Goal: Task Accomplishment & Management: Manage account settings

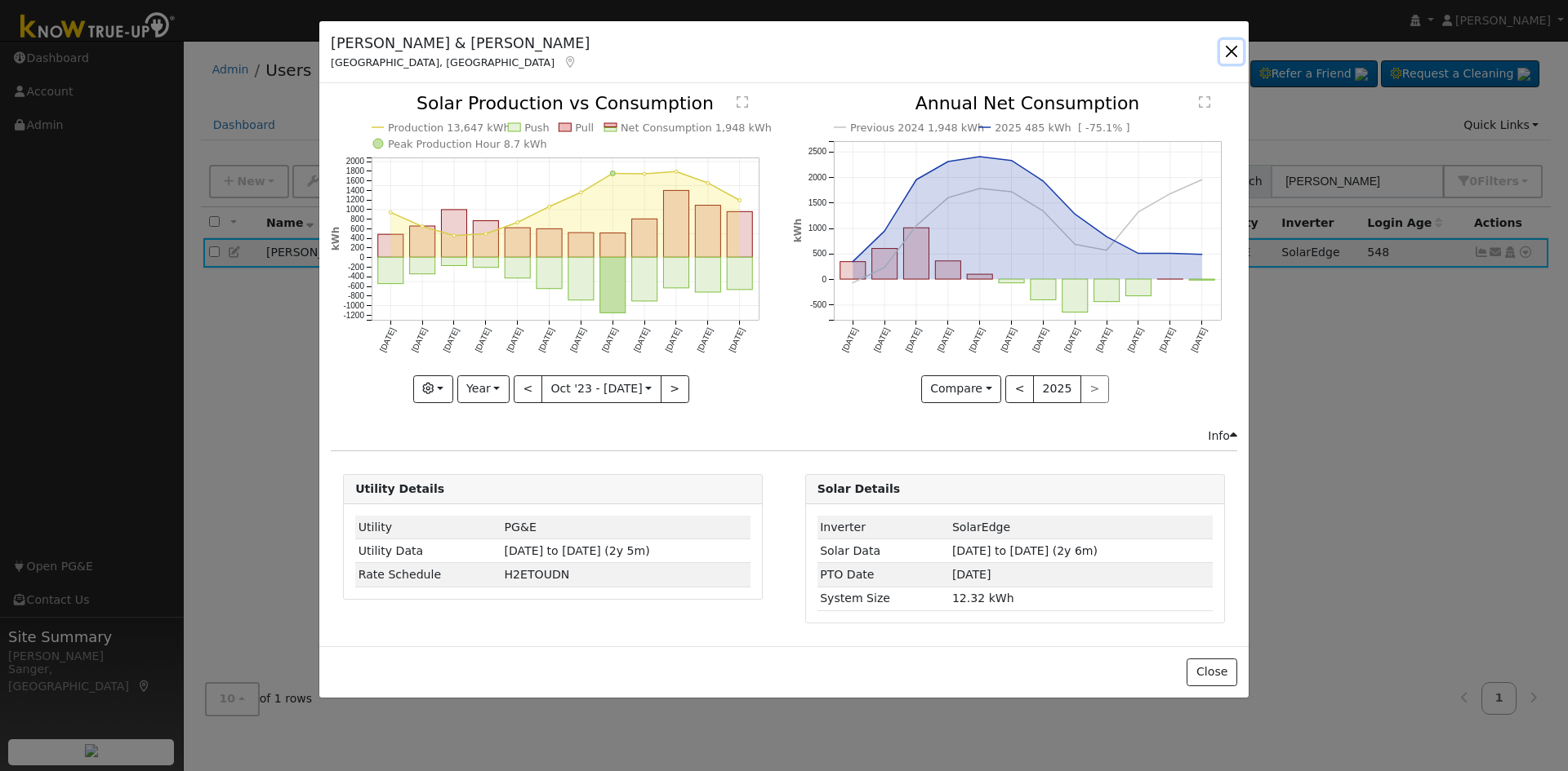
click at [1228, 48] on button "button" at bounding box center [1231, 51] width 23 height 23
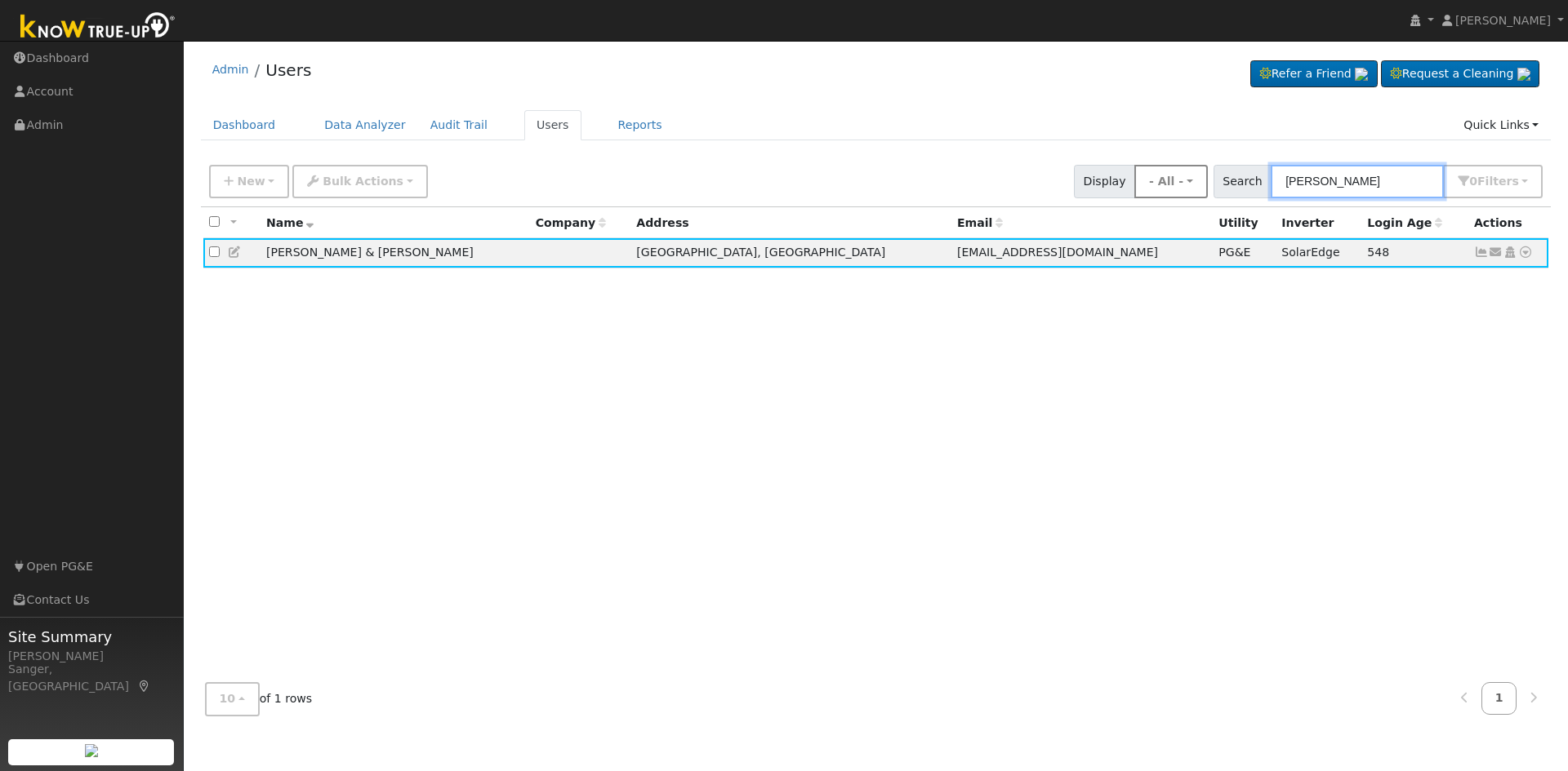
drag, startPoint x: 1349, startPoint y: 185, endPoint x: 1217, endPoint y: 180, distance: 132.1
click at [1217, 180] on div "New Add User Quick Add Quick Connect Quick Convert Lead Bulk Actions Send Email…" at bounding box center [876, 179] width 1340 height 39
paste input "Haghparast"
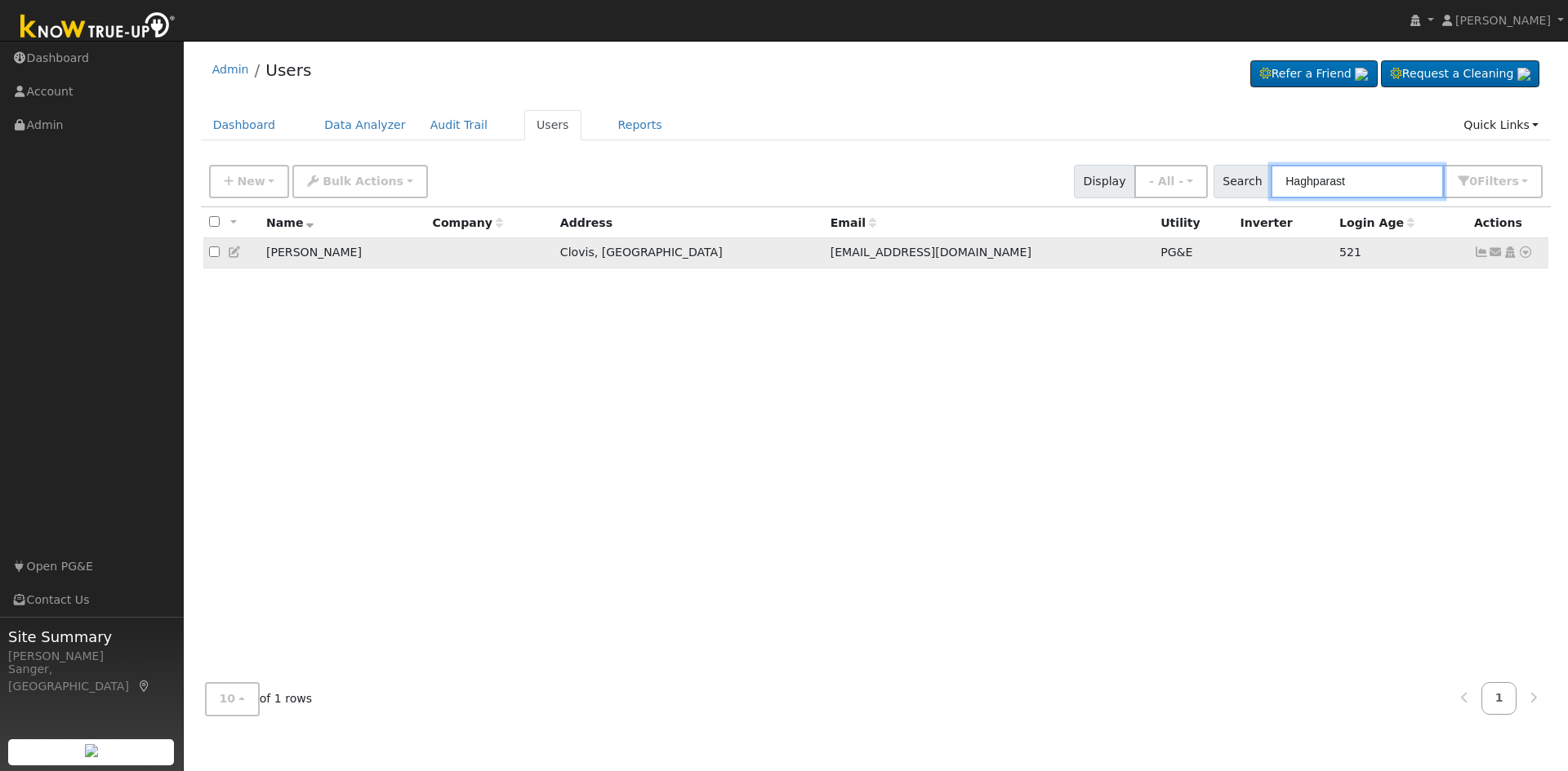
type input "Haghparast"
click at [1479, 255] on icon at bounding box center [1481, 252] width 15 height 11
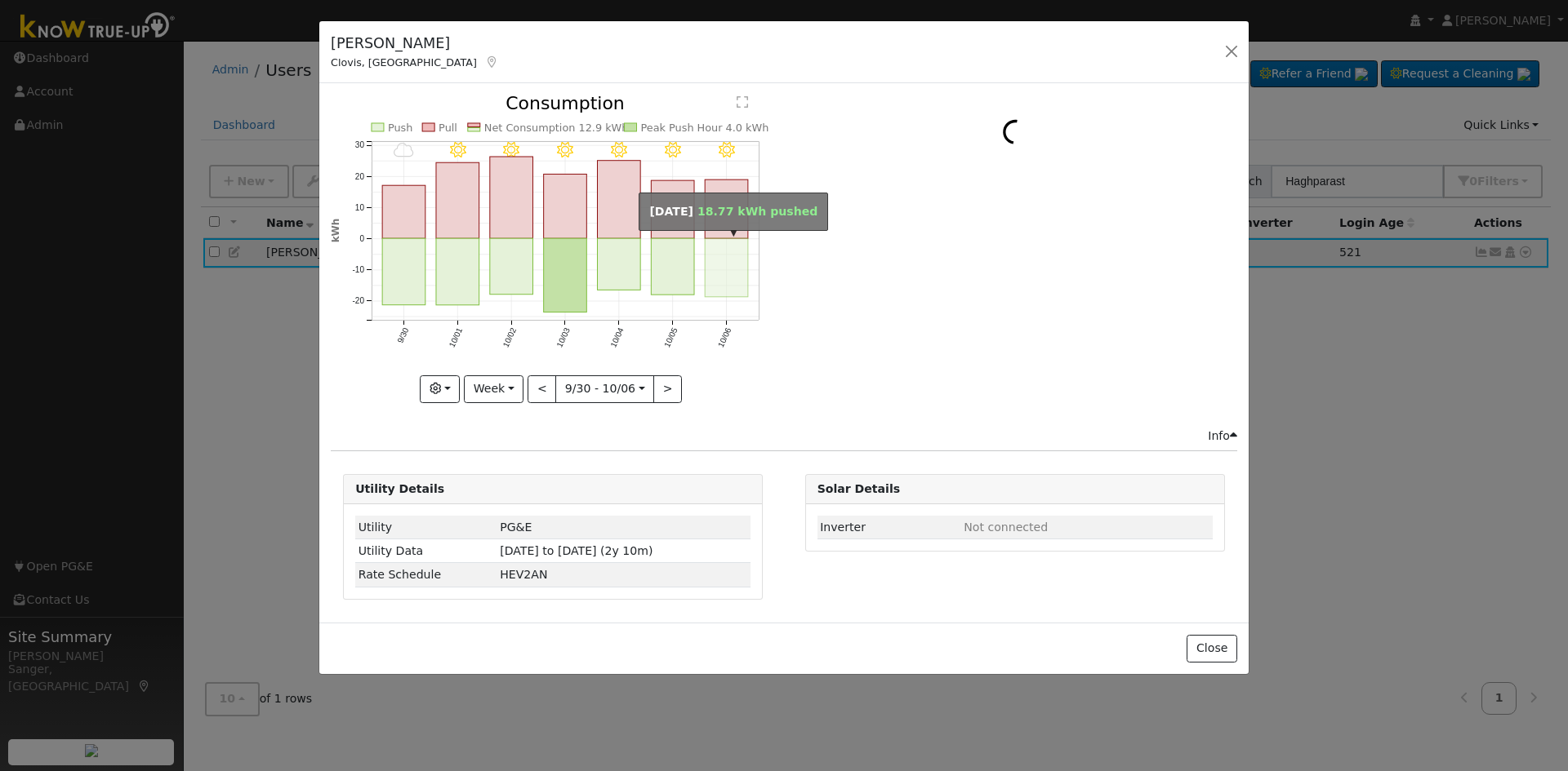
click at [720, 246] on rect "onclick=""" at bounding box center [727, 268] width 44 height 59
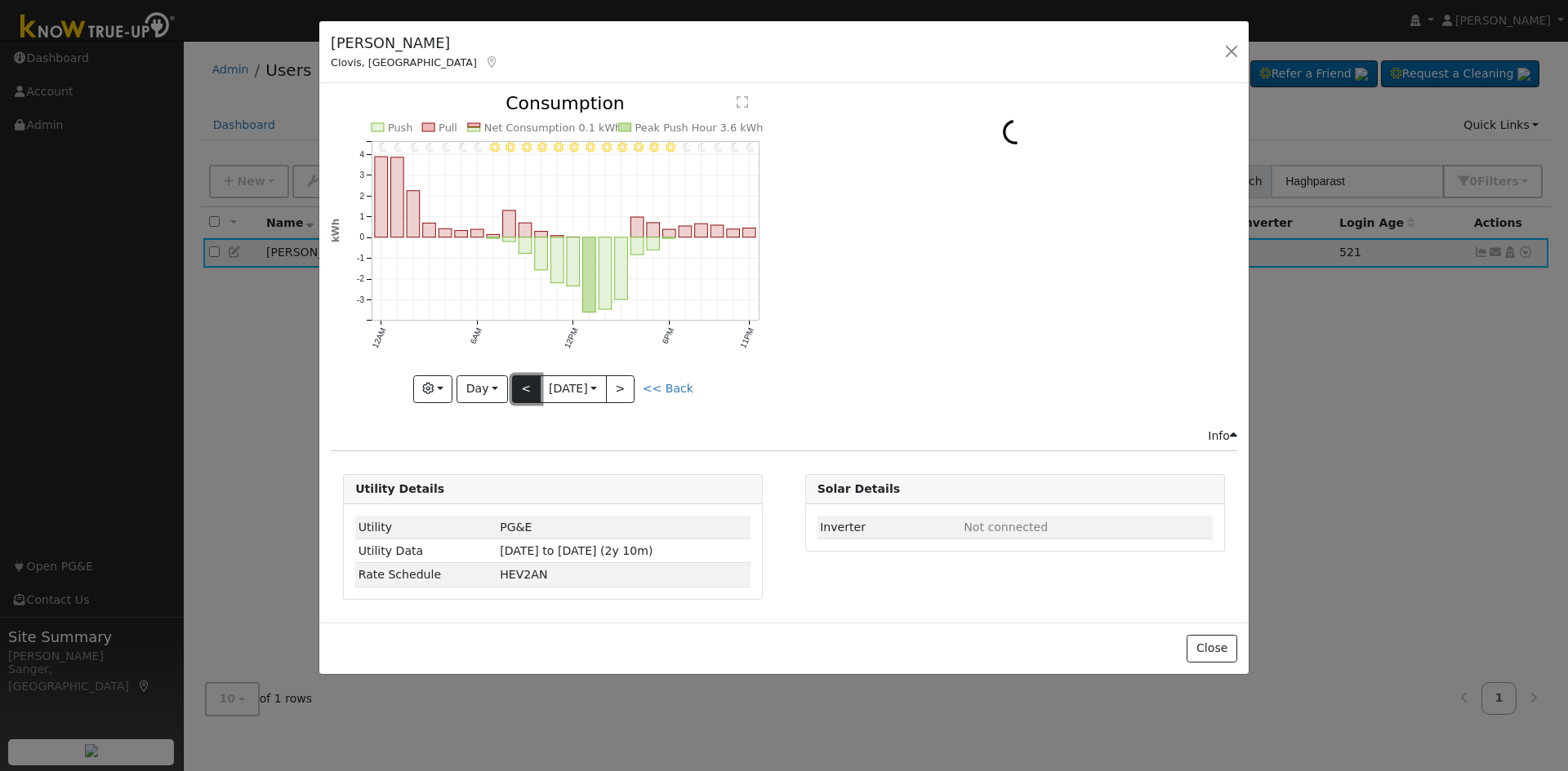
click at [518, 393] on button "<" at bounding box center [526, 390] width 29 height 28
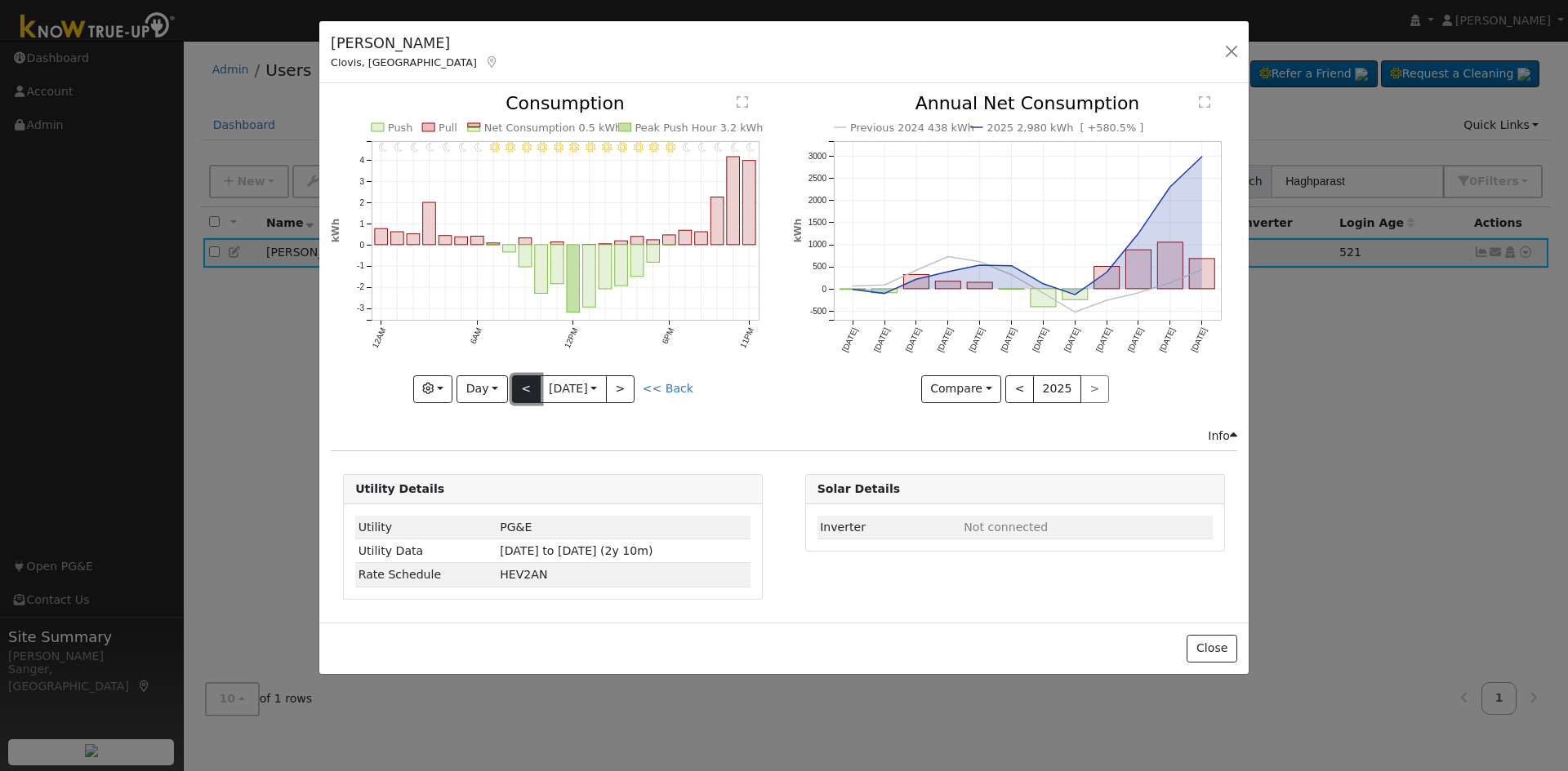
click at [518, 393] on button "<" at bounding box center [526, 390] width 29 height 28
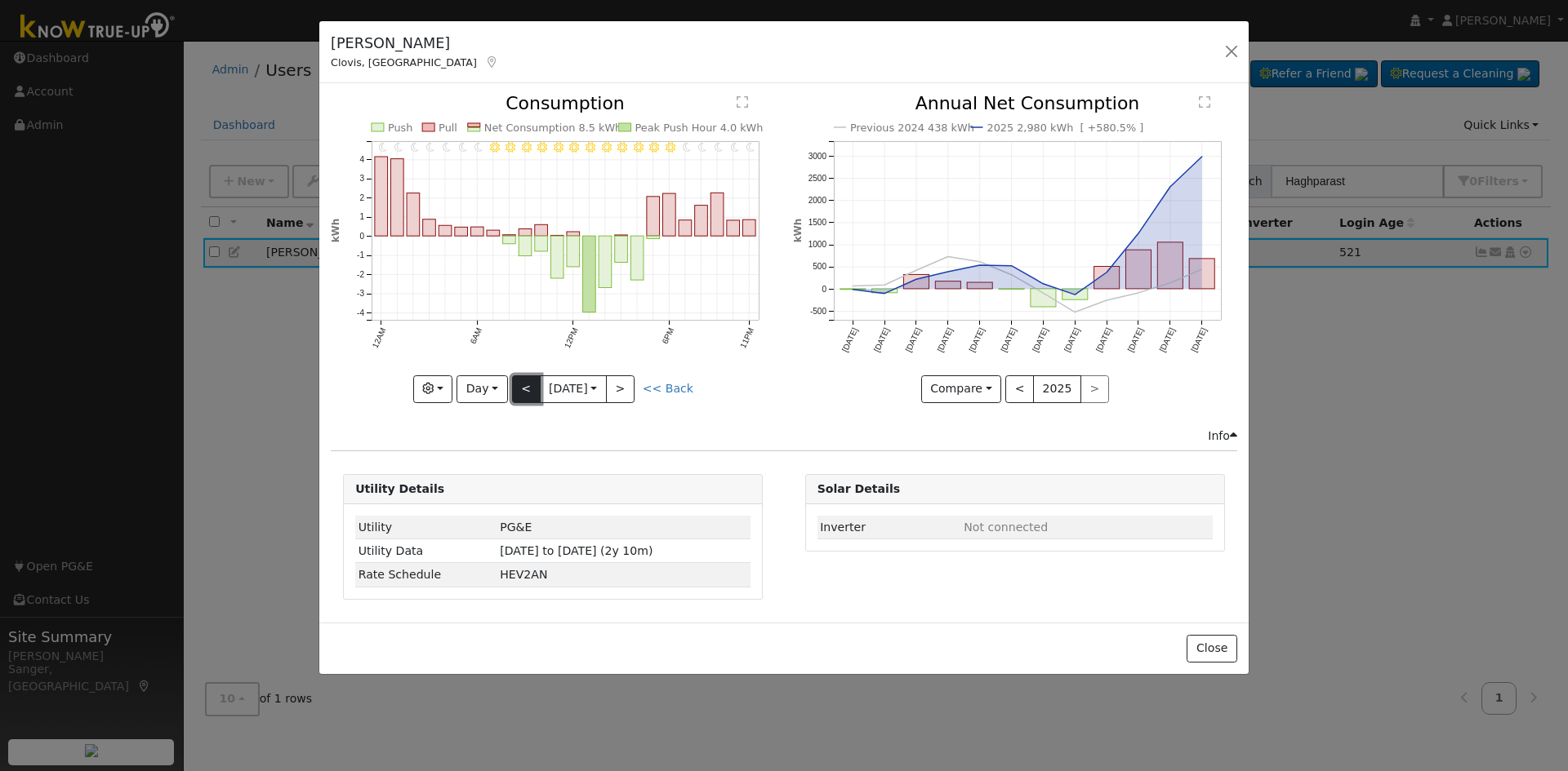
click at [518, 393] on button "<" at bounding box center [526, 390] width 29 height 28
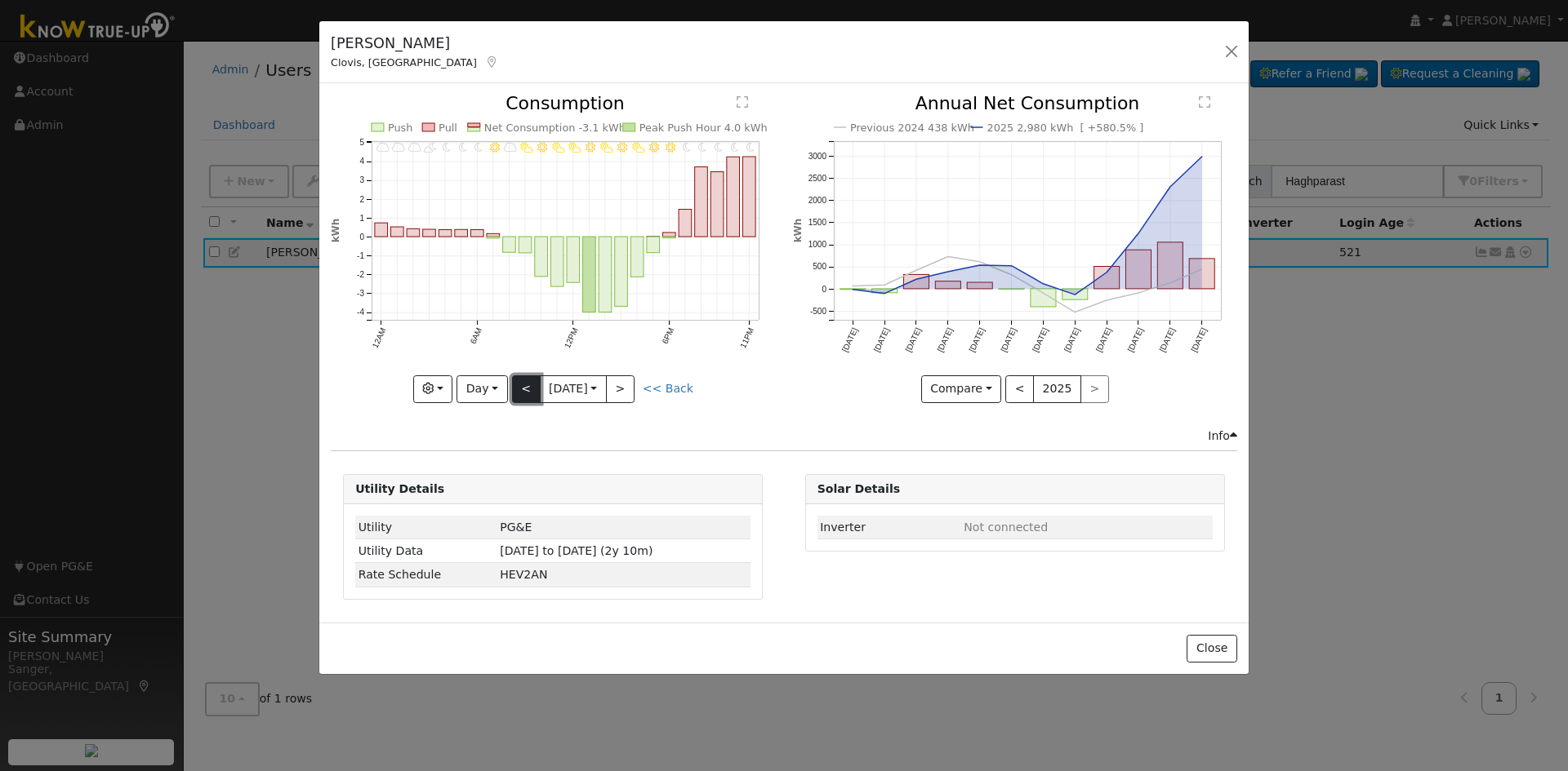
click at [518, 393] on button "<" at bounding box center [526, 390] width 29 height 28
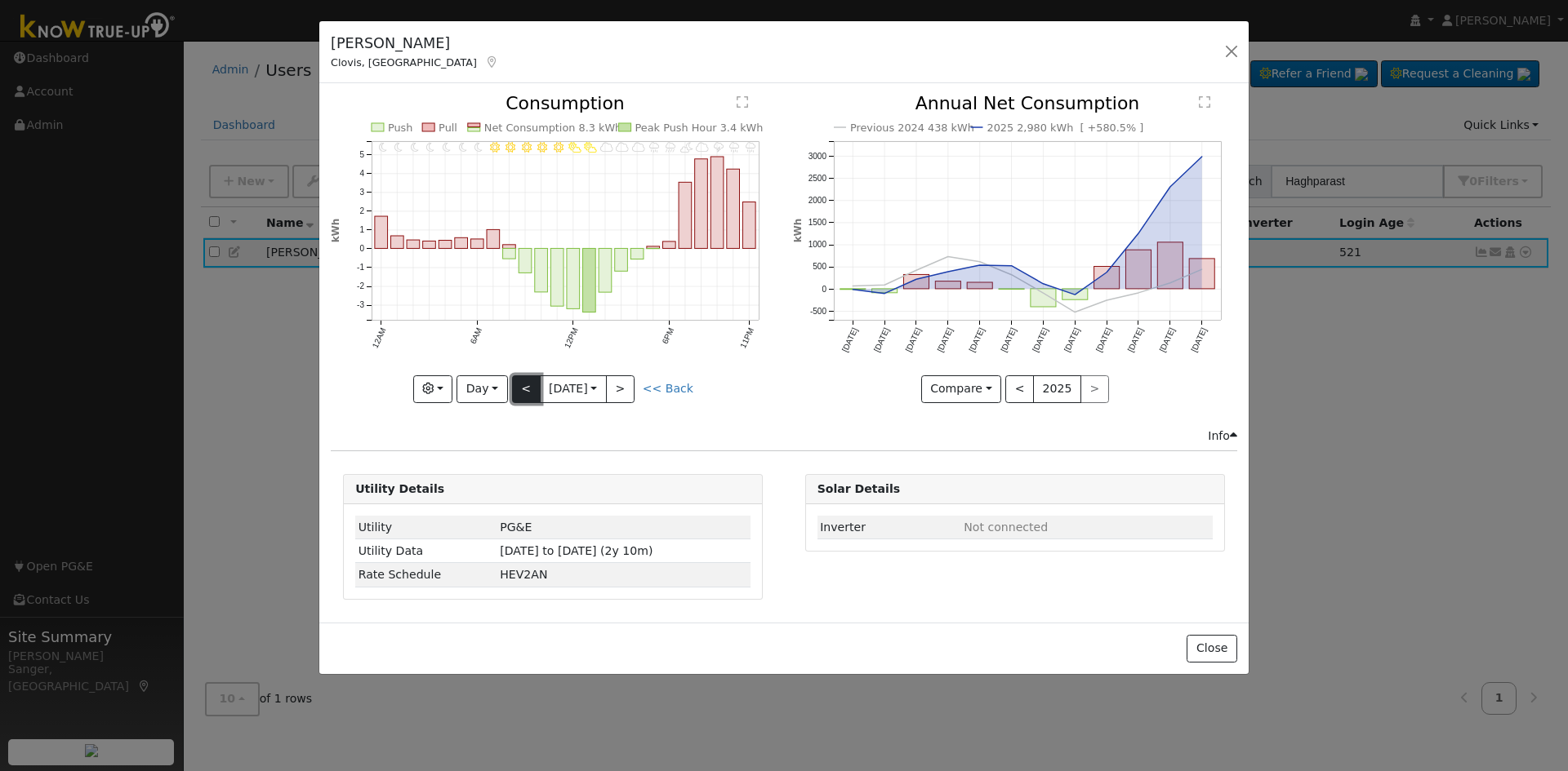
click at [518, 393] on button "<" at bounding box center [526, 390] width 29 height 28
click at [518, 393] on div "11PM - Clear 10PM - Clear 9PM - Clear 8PM - Clear 7PM - Clear 6PM - Clear 5PM -…" at bounding box center [552, 248] width 444 height 308
click at [518, 393] on button "<" at bounding box center [526, 390] width 29 height 28
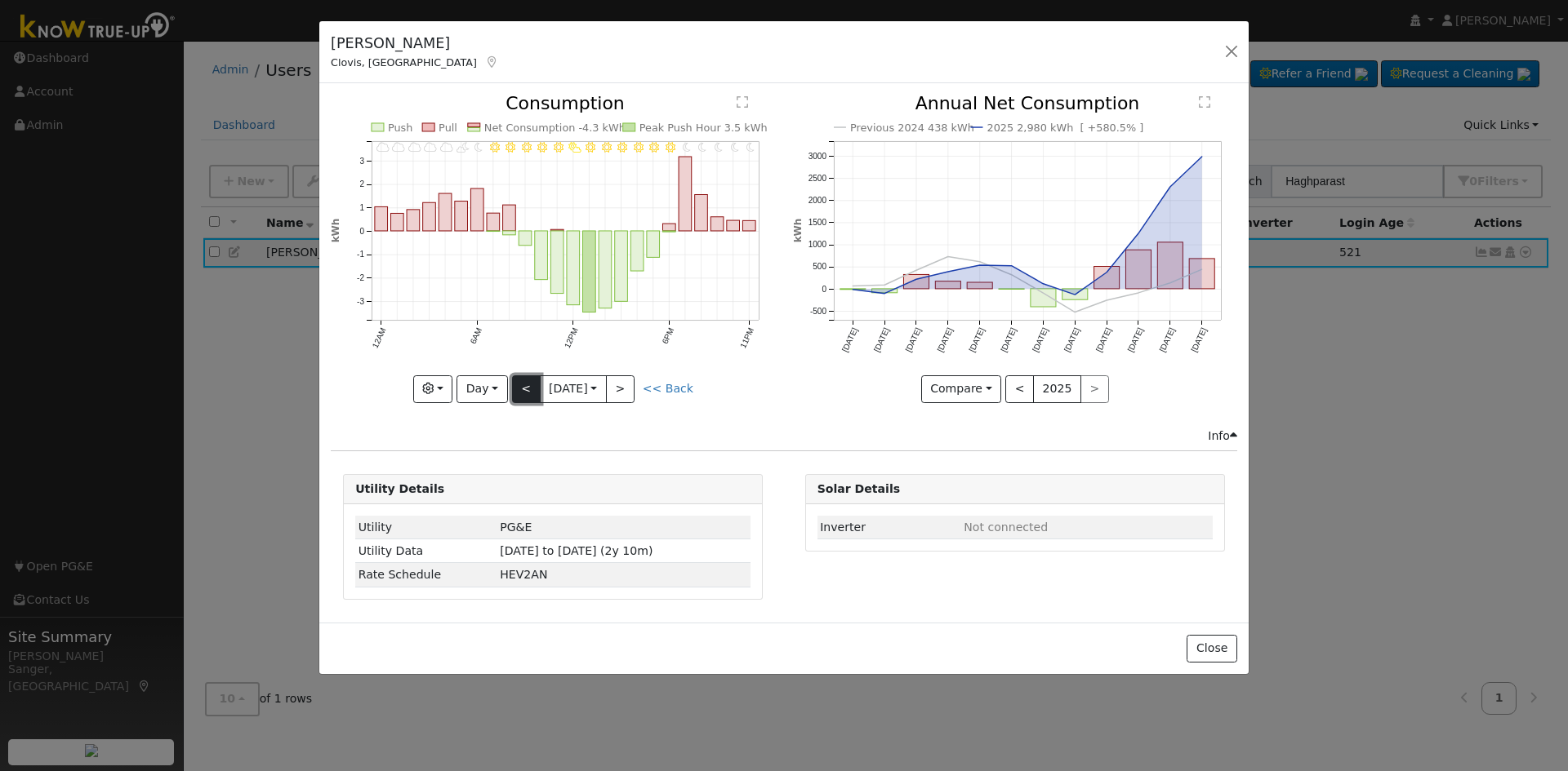
click at [518, 393] on button "<" at bounding box center [526, 390] width 29 height 28
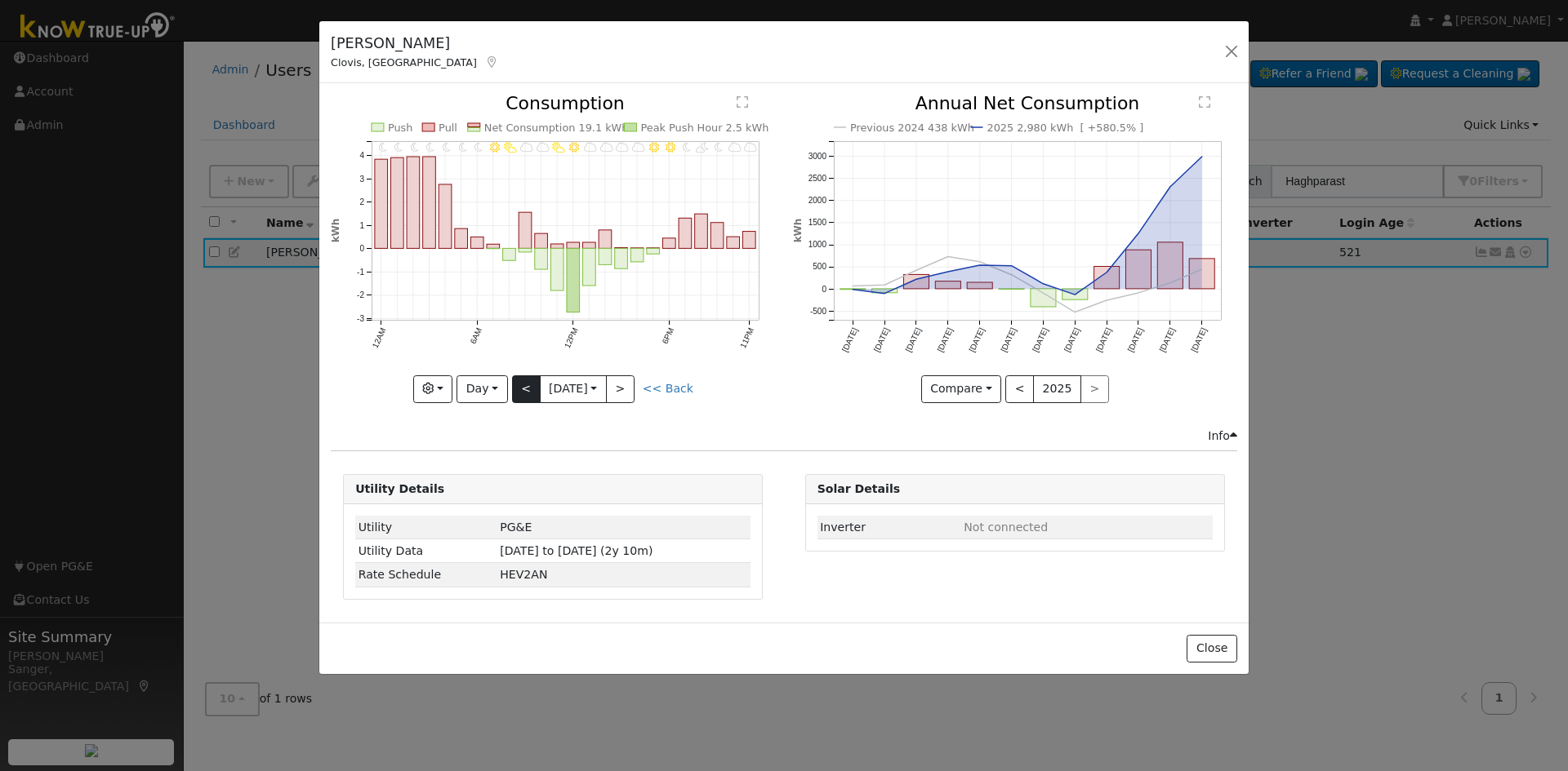
click at [518, 393] on div "11PM - Cloudy 10PM - MostlyCloudy 9PM - MostlyClear 8PM - PartlyCloudy 7PM - Mo…" at bounding box center [552, 248] width 444 height 308
click at [518, 393] on button "<" at bounding box center [526, 390] width 29 height 28
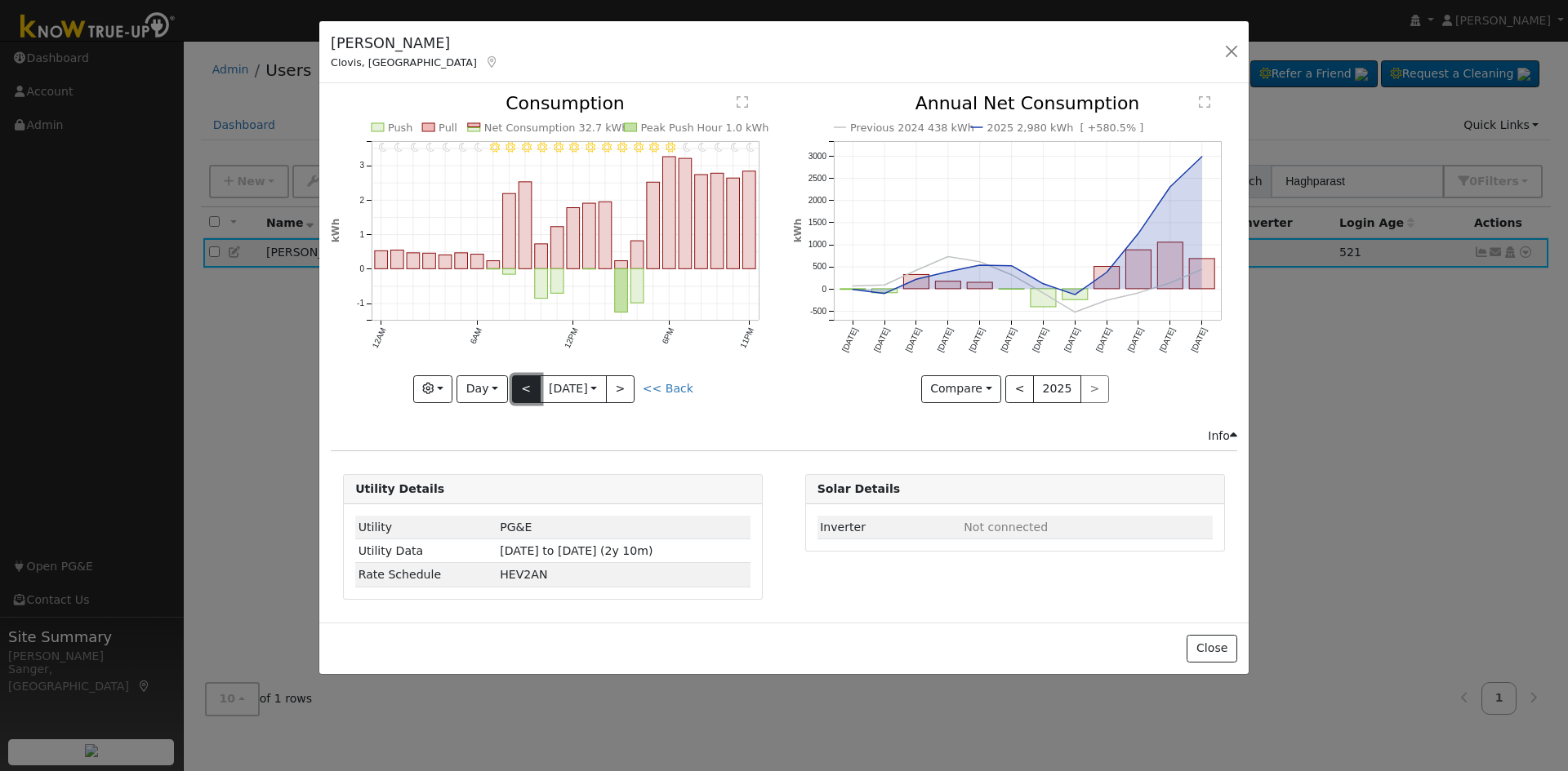
click at [518, 393] on button "<" at bounding box center [526, 390] width 29 height 28
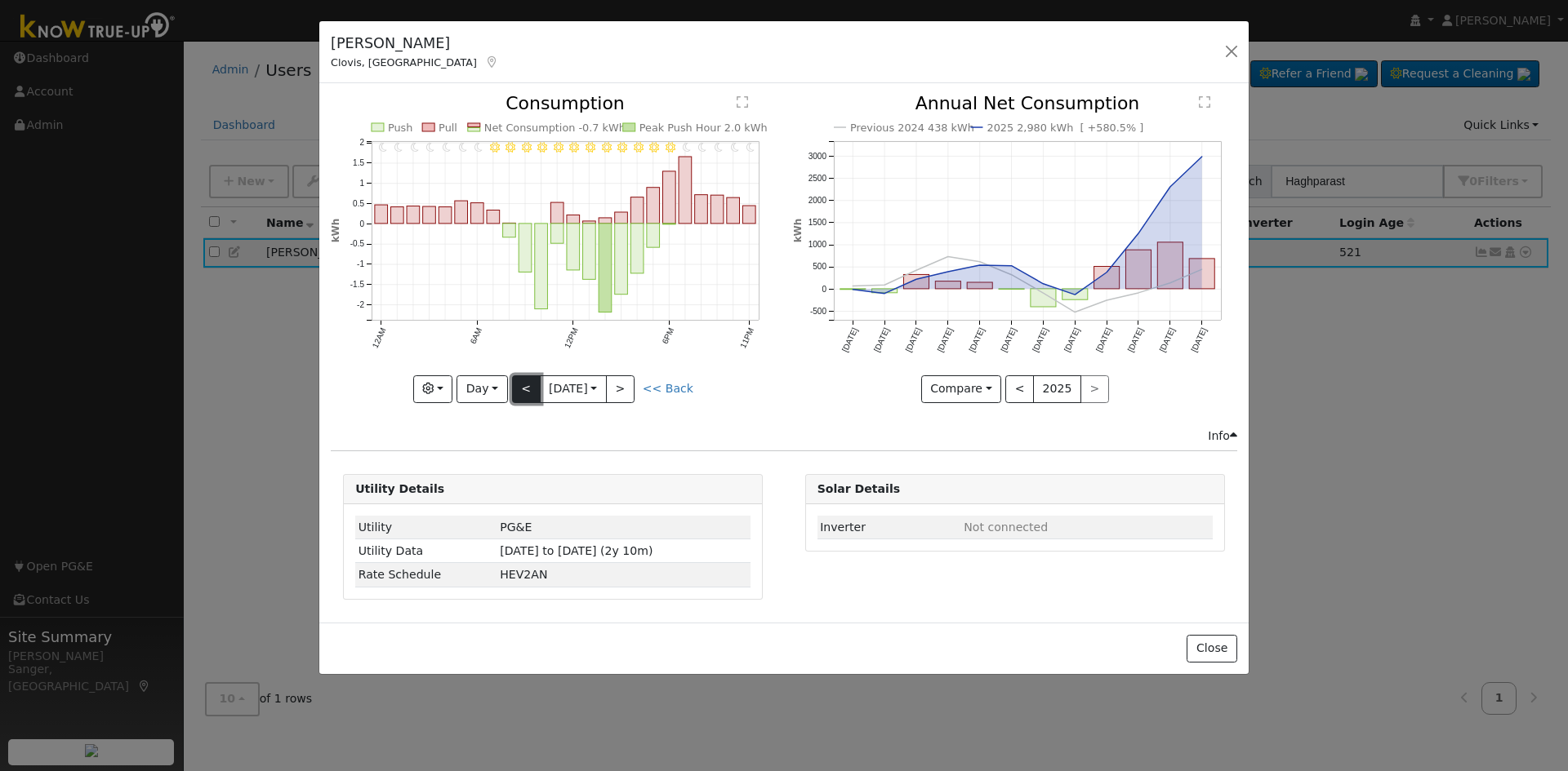
click at [518, 393] on button "<" at bounding box center [526, 390] width 29 height 28
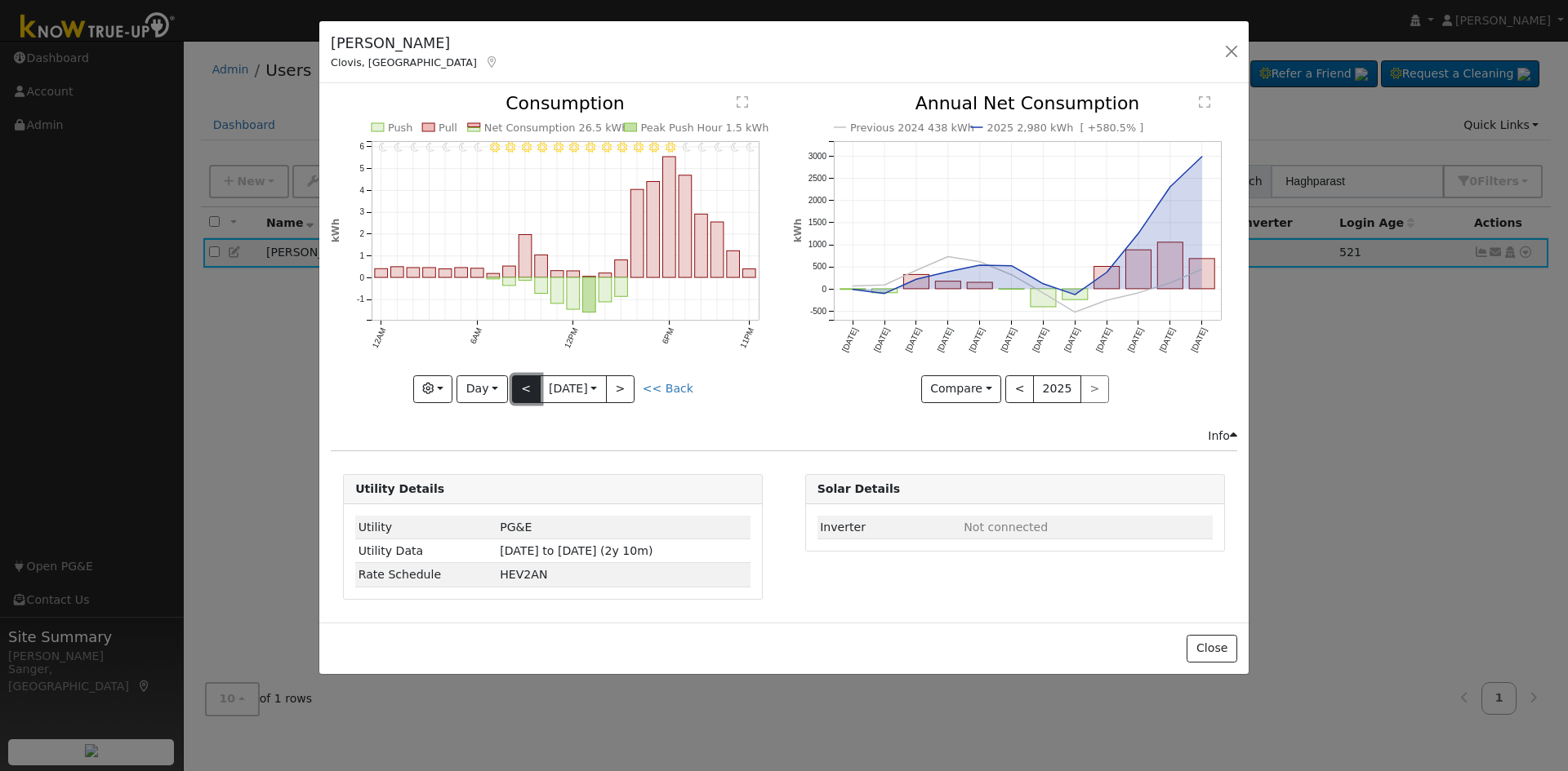
click at [518, 393] on button "<" at bounding box center [526, 390] width 29 height 28
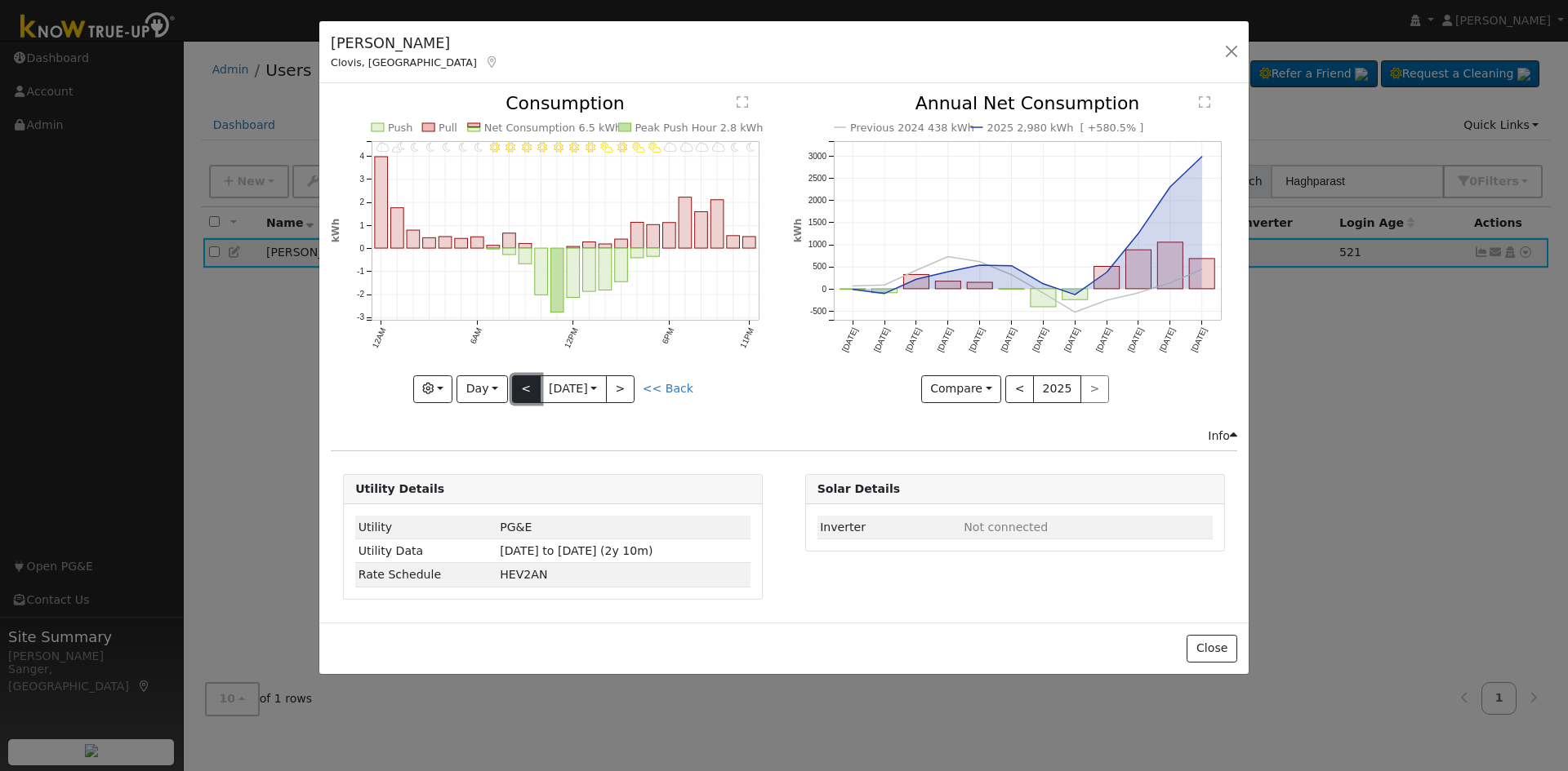
click at [518, 393] on button "<" at bounding box center [526, 390] width 29 height 28
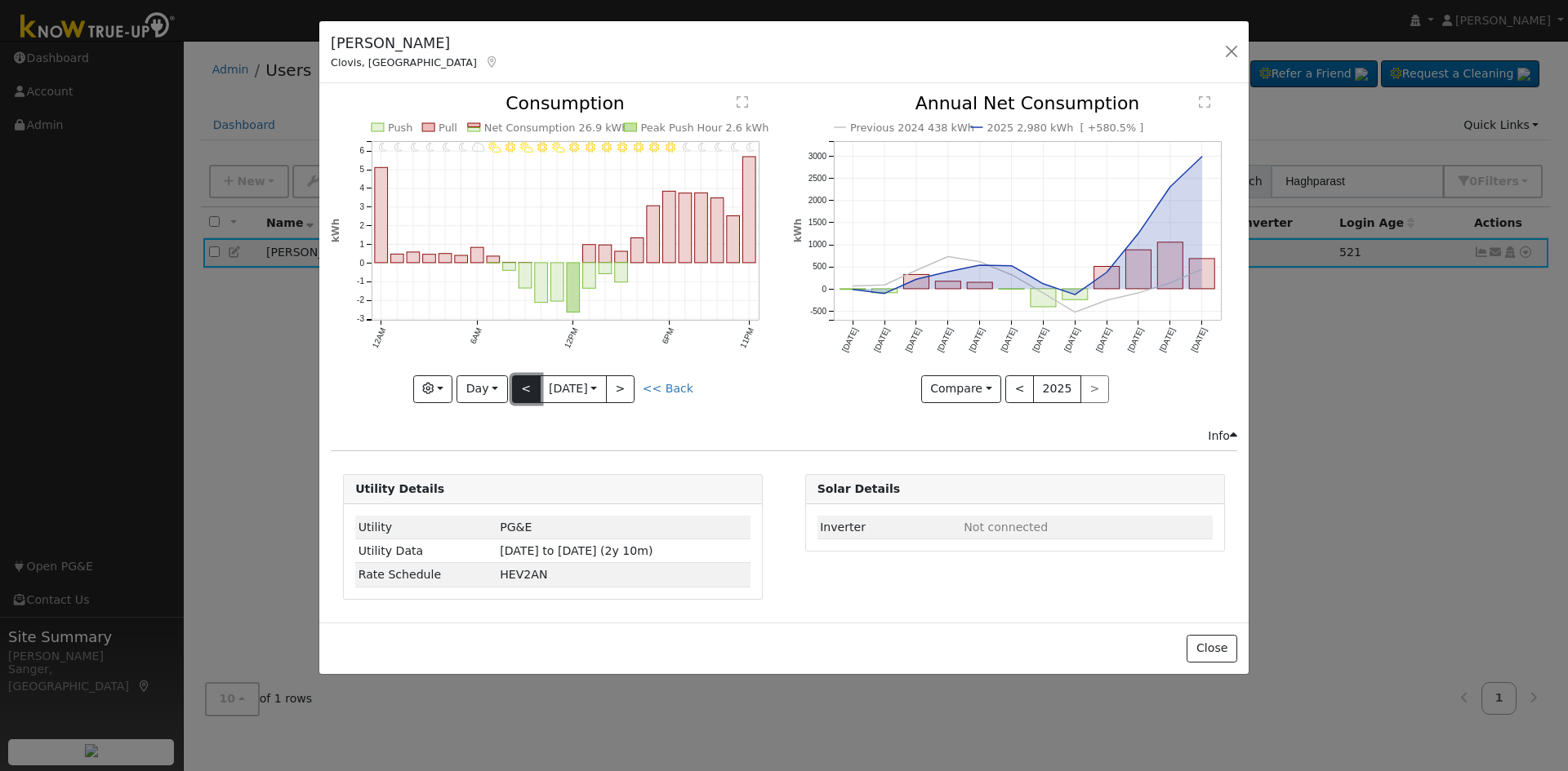
click at [518, 393] on button "<" at bounding box center [526, 390] width 29 height 28
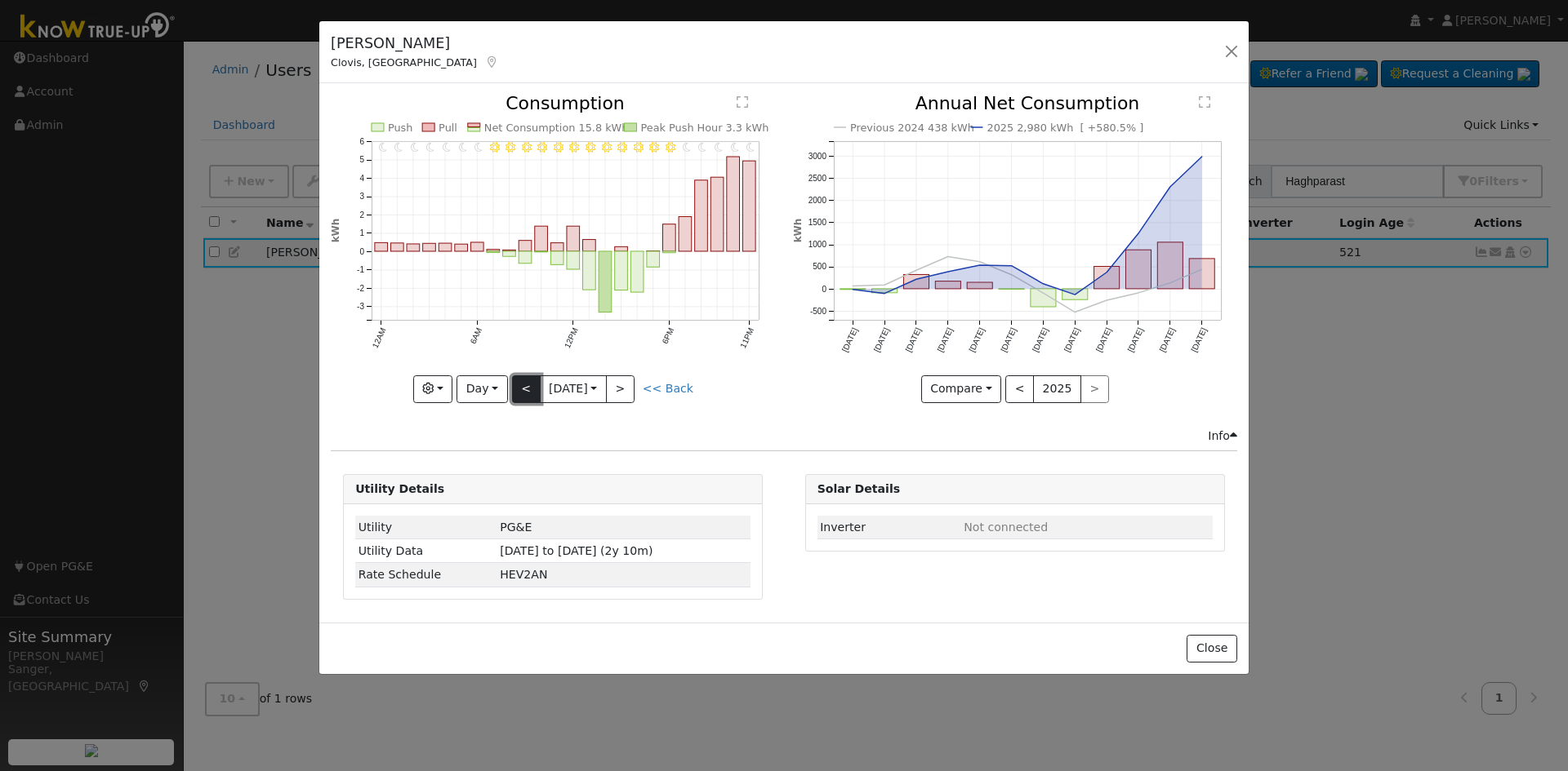
click at [518, 393] on button "<" at bounding box center [526, 390] width 29 height 28
type input "[DATE]"
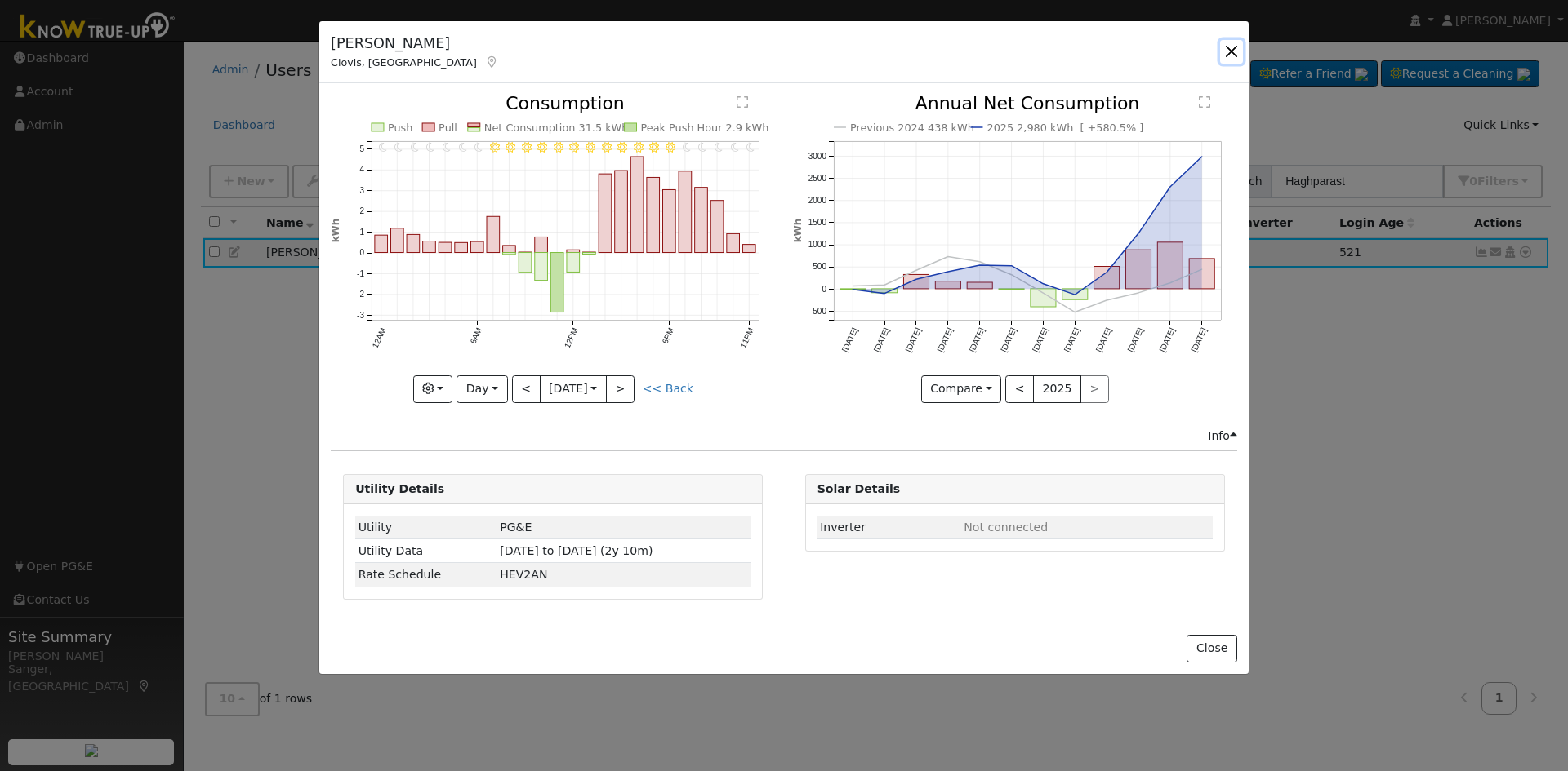
click at [1228, 54] on button "button" at bounding box center [1231, 51] width 23 height 23
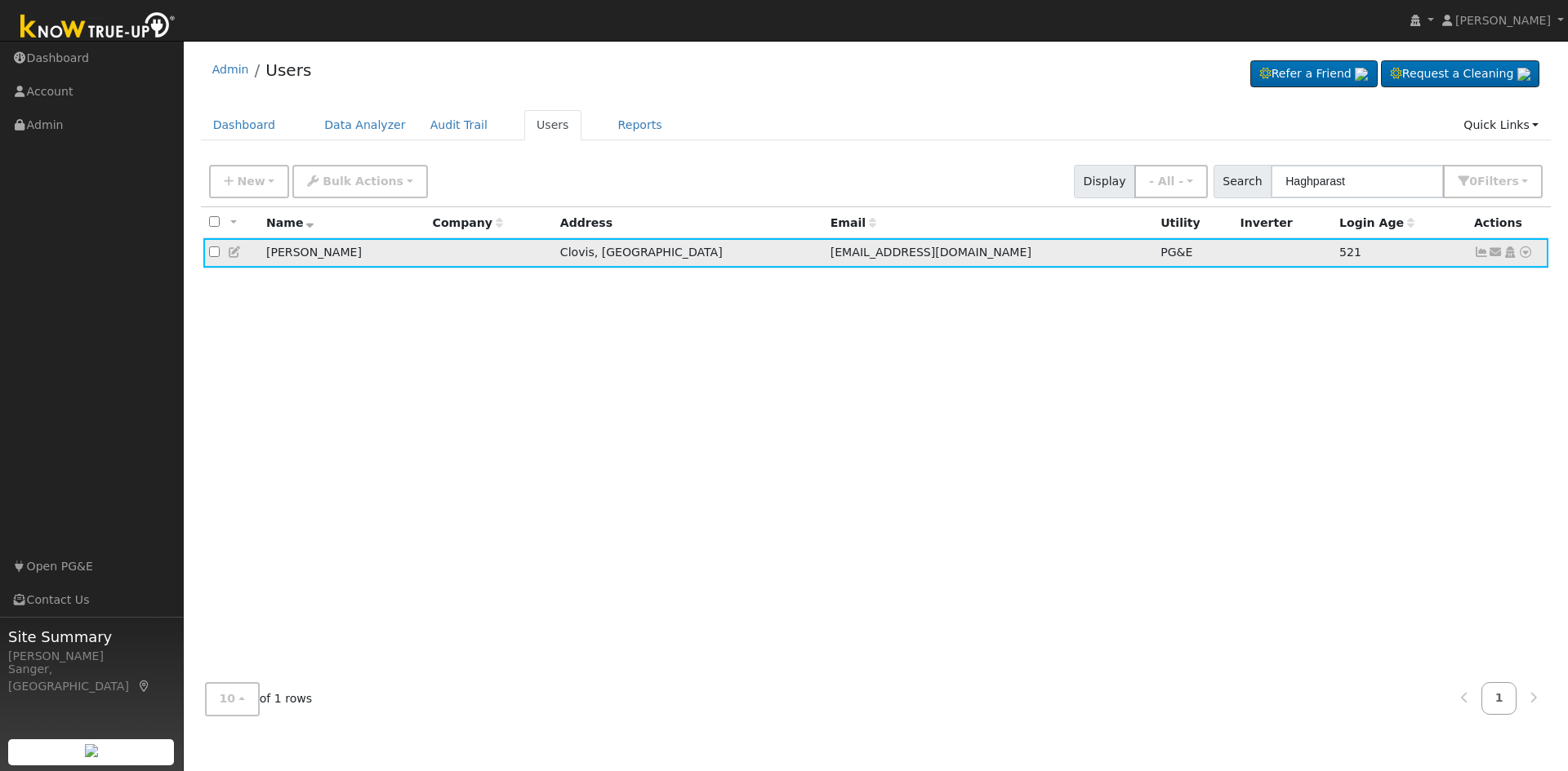
click at [1481, 258] on icon at bounding box center [1481, 252] width 15 height 11
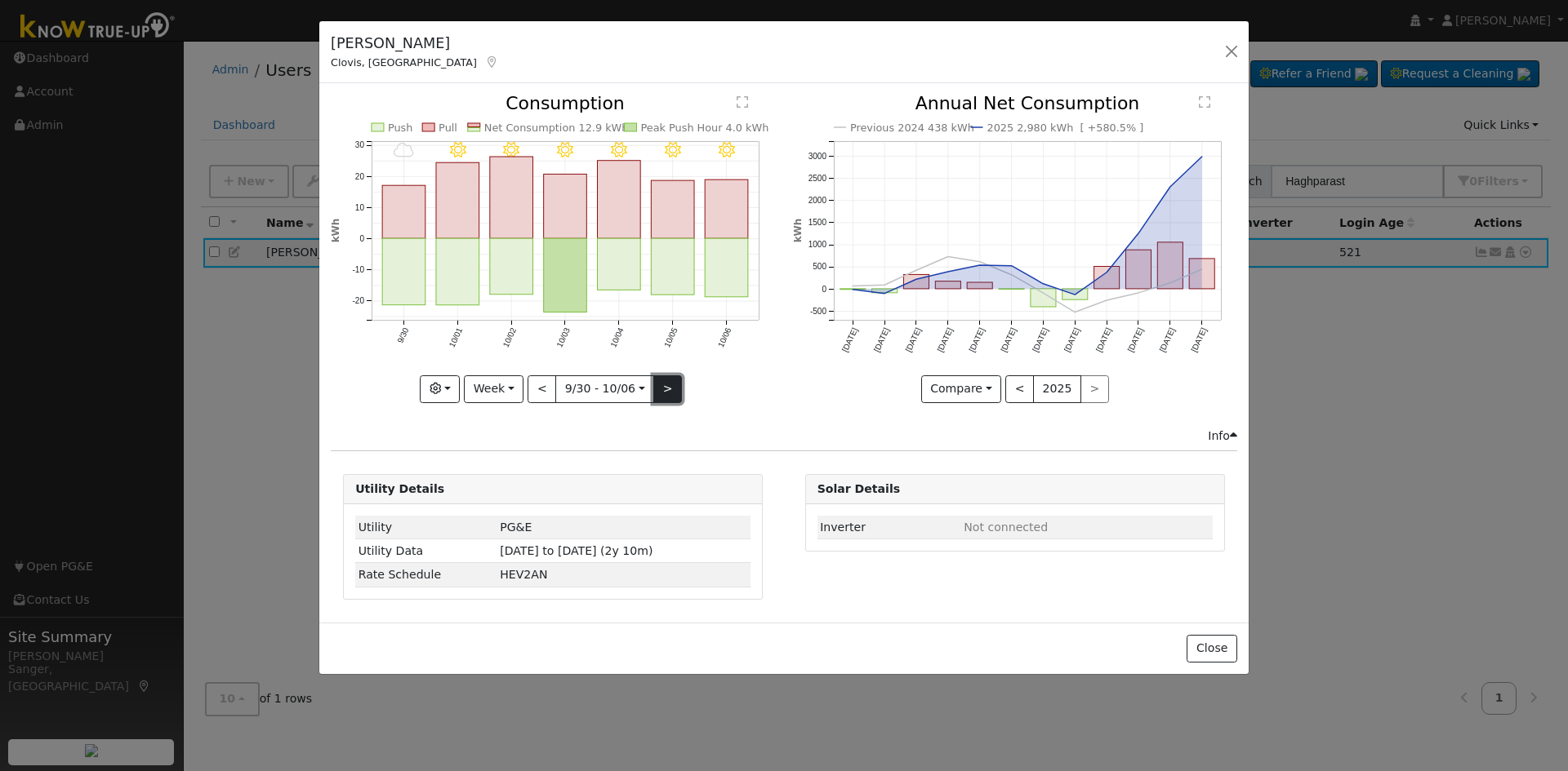
click at [663, 386] on button ">" at bounding box center [667, 390] width 29 height 28
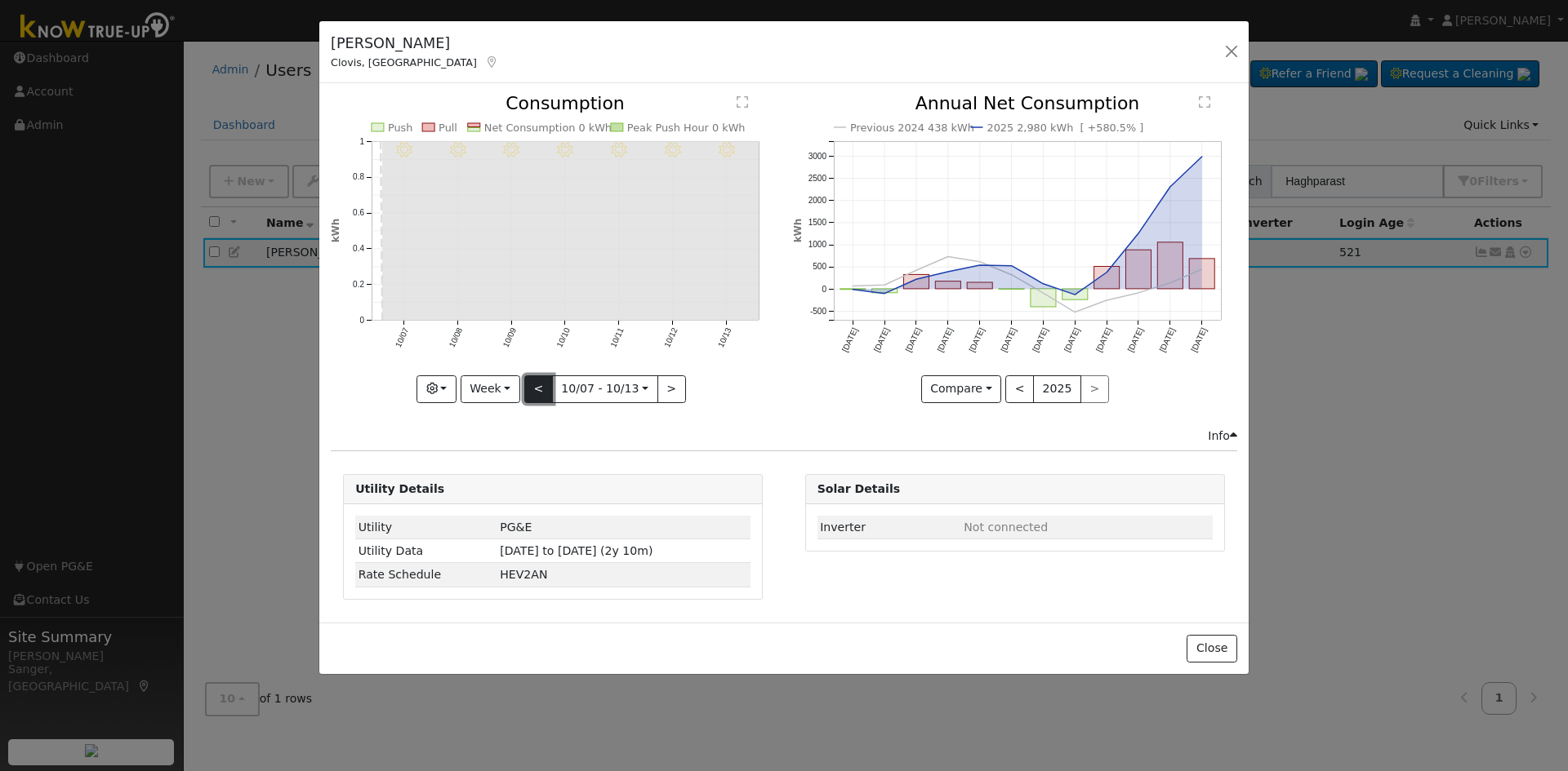
click at [538, 389] on button "<" at bounding box center [538, 390] width 29 height 28
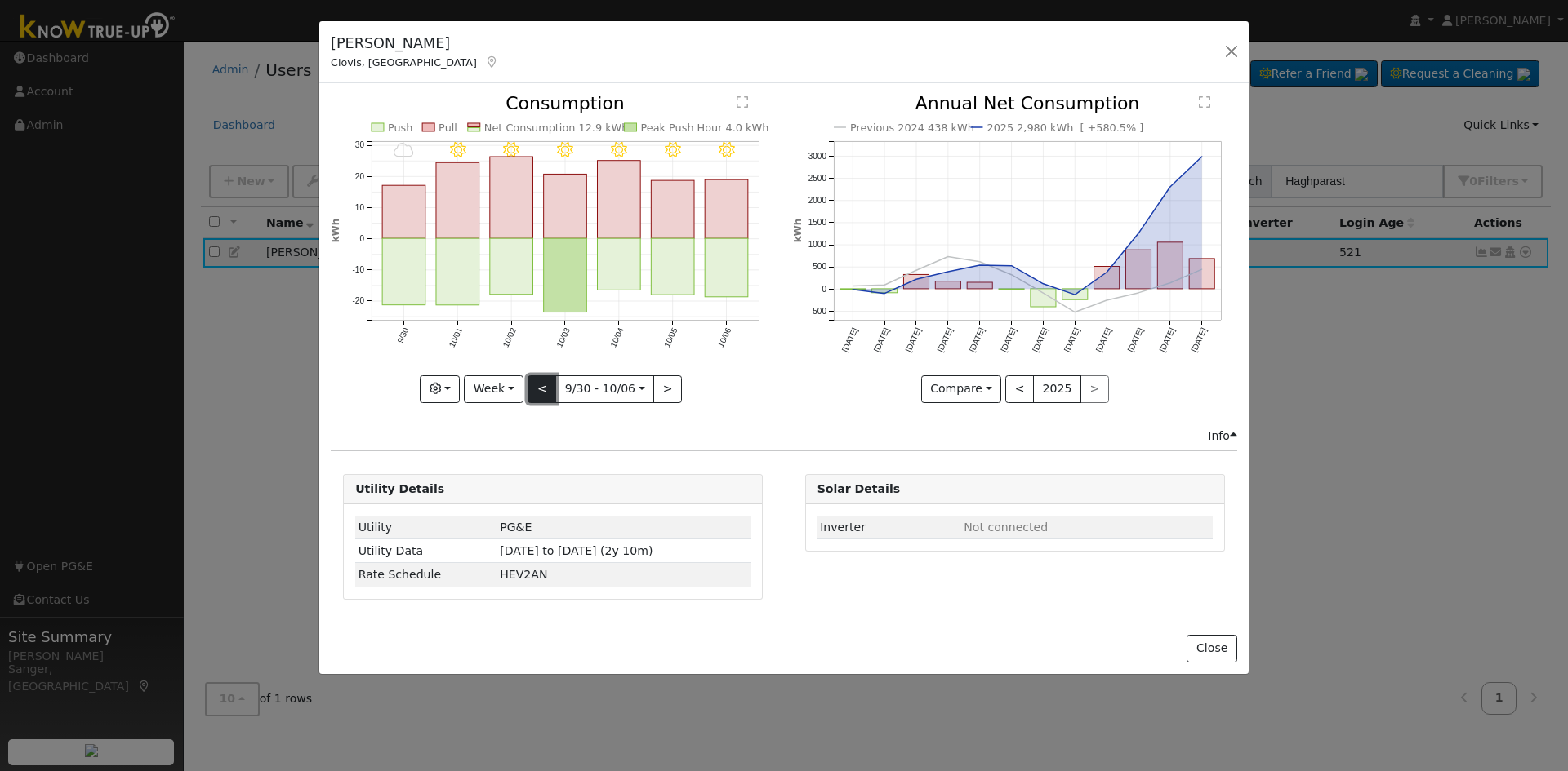
click at [539, 389] on button "<" at bounding box center [542, 390] width 29 height 28
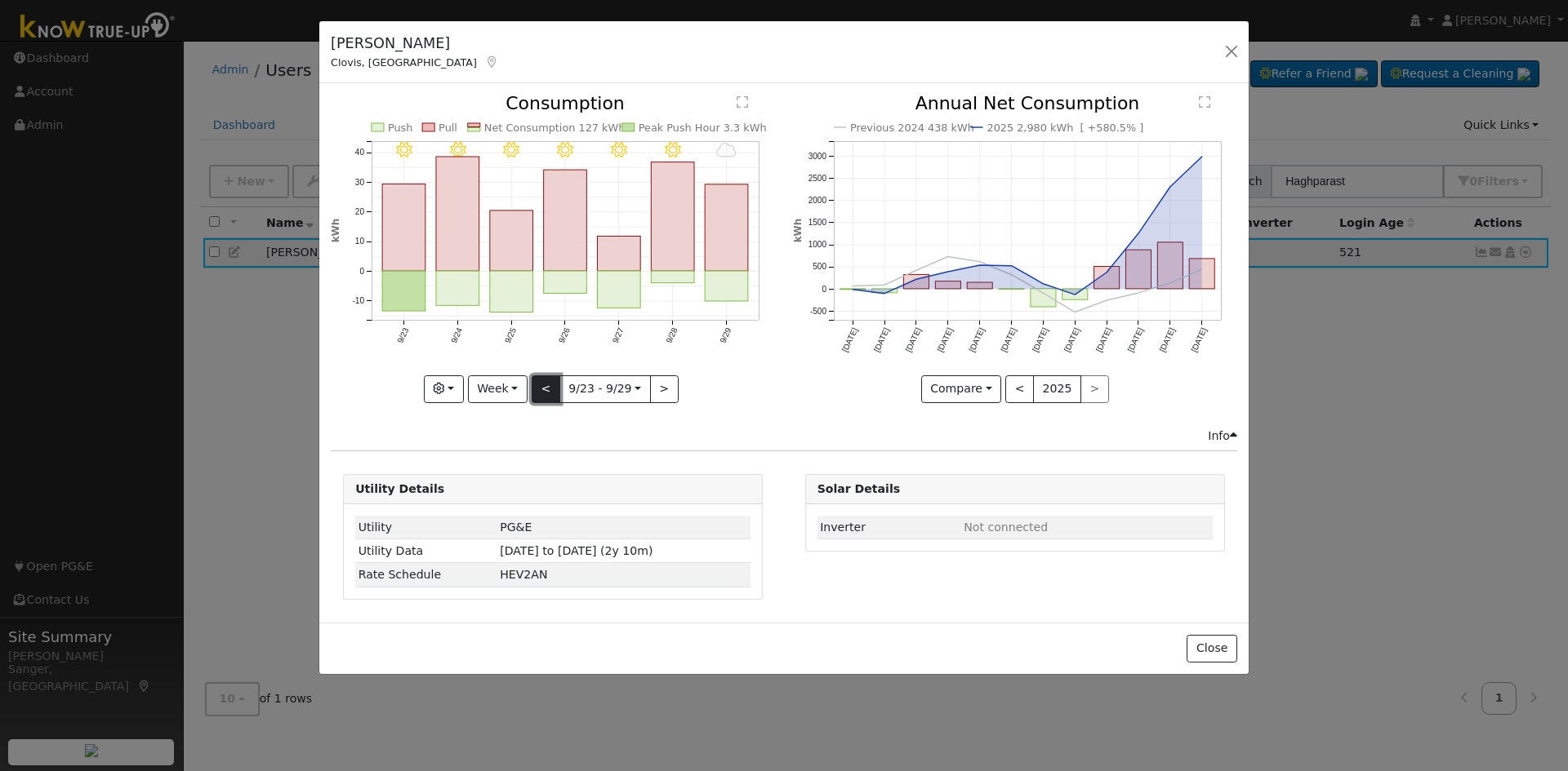
click at [539, 389] on button "<" at bounding box center [545, 390] width 29 height 28
type input "[DATE]"
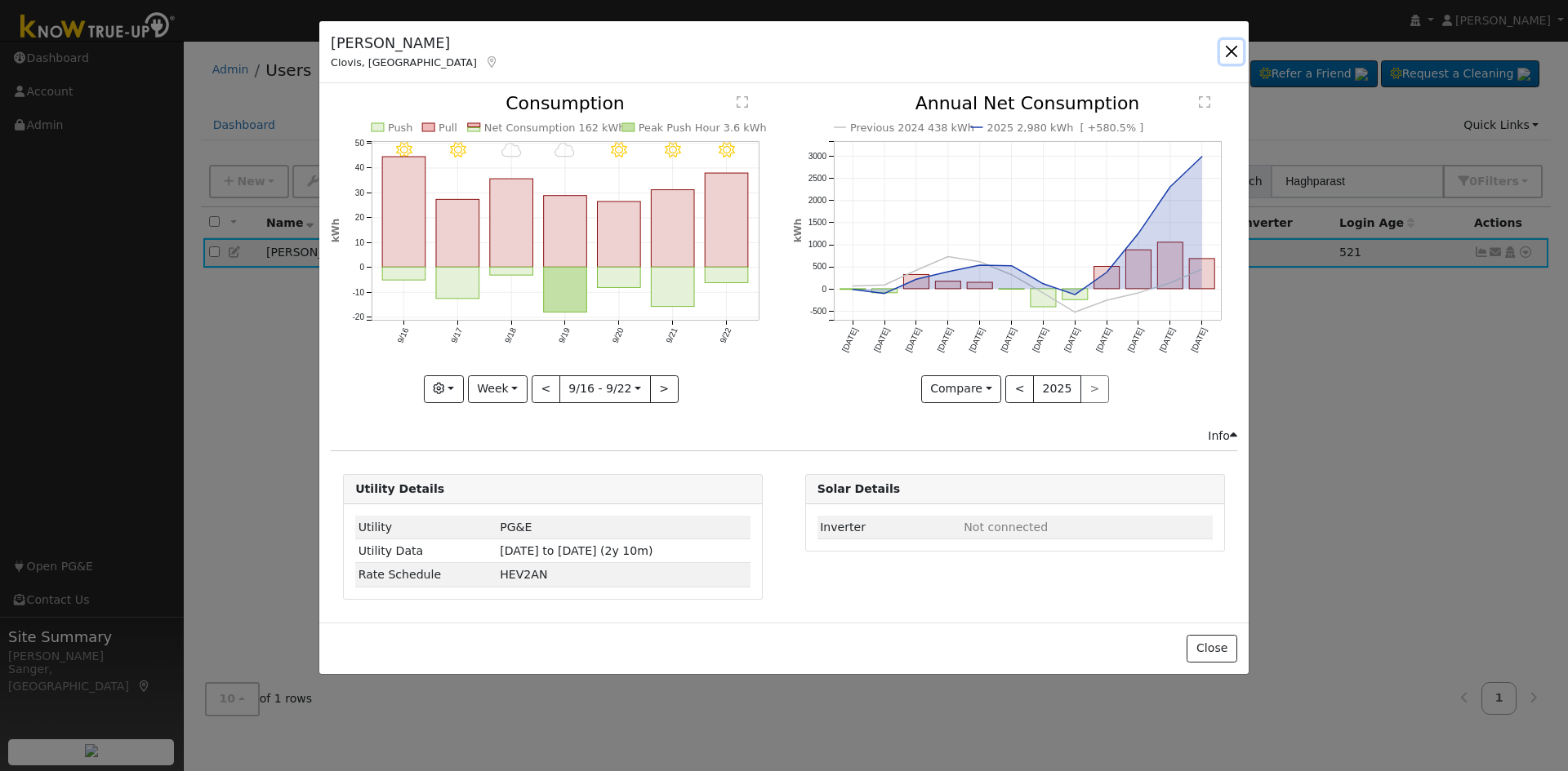
click at [1232, 51] on button "button" at bounding box center [1231, 51] width 23 height 23
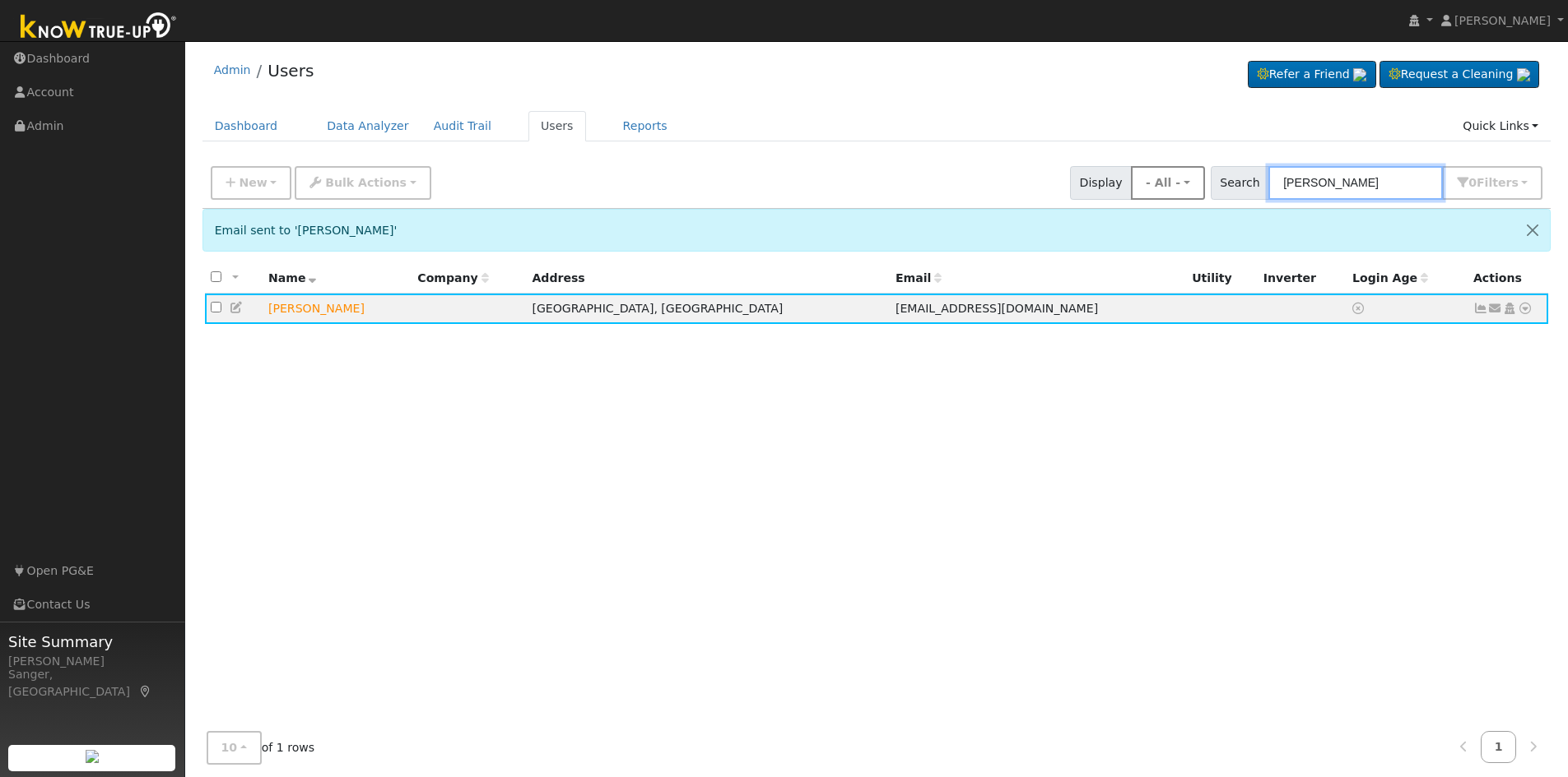
drag, startPoint x: 1398, startPoint y: 182, endPoint x: 1211, endPoint y: 183, distance: 187.0
click at [1211, 183] on div "New Add User Quick Add Quick Connect Quick Convert Lead Bulk Actions Send Email…" at bounding box center [876, 180] width 1338 height 39
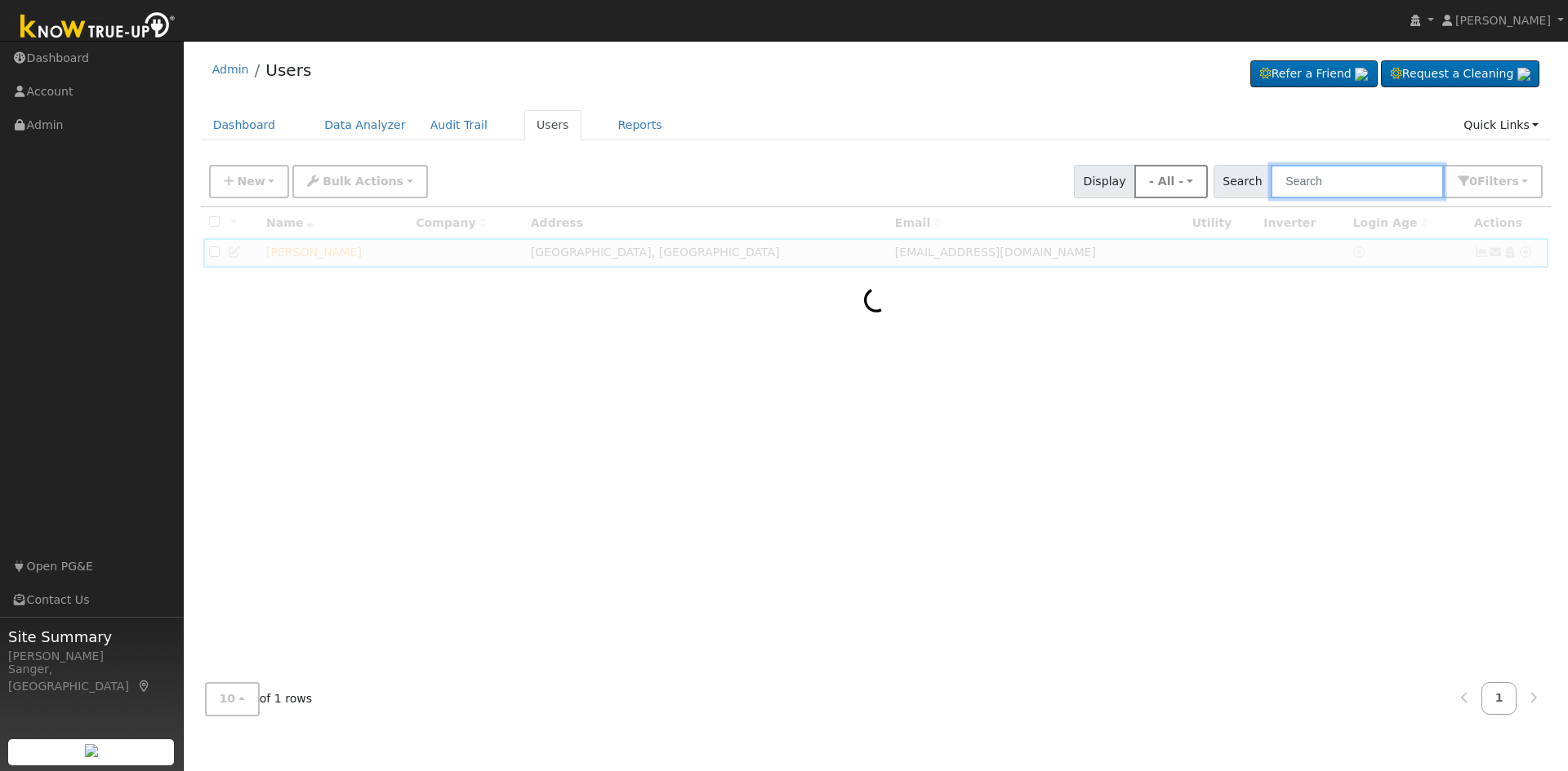
paste input "[PERSON_NAME]"
type input "[PERSON_NAME]"
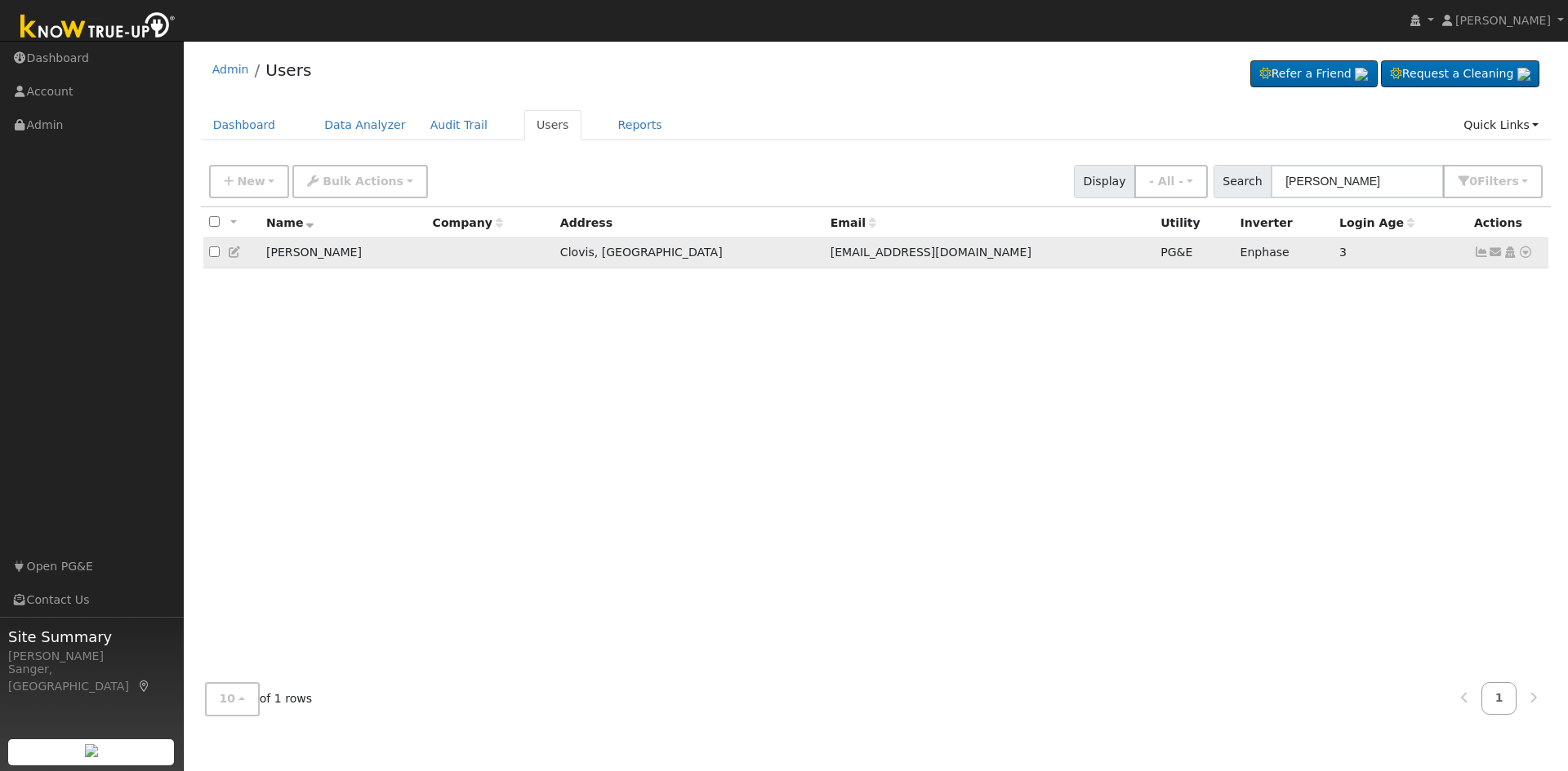
click at [1477, 251] on icon at bounding box center [1481, 252] width 15 height 11
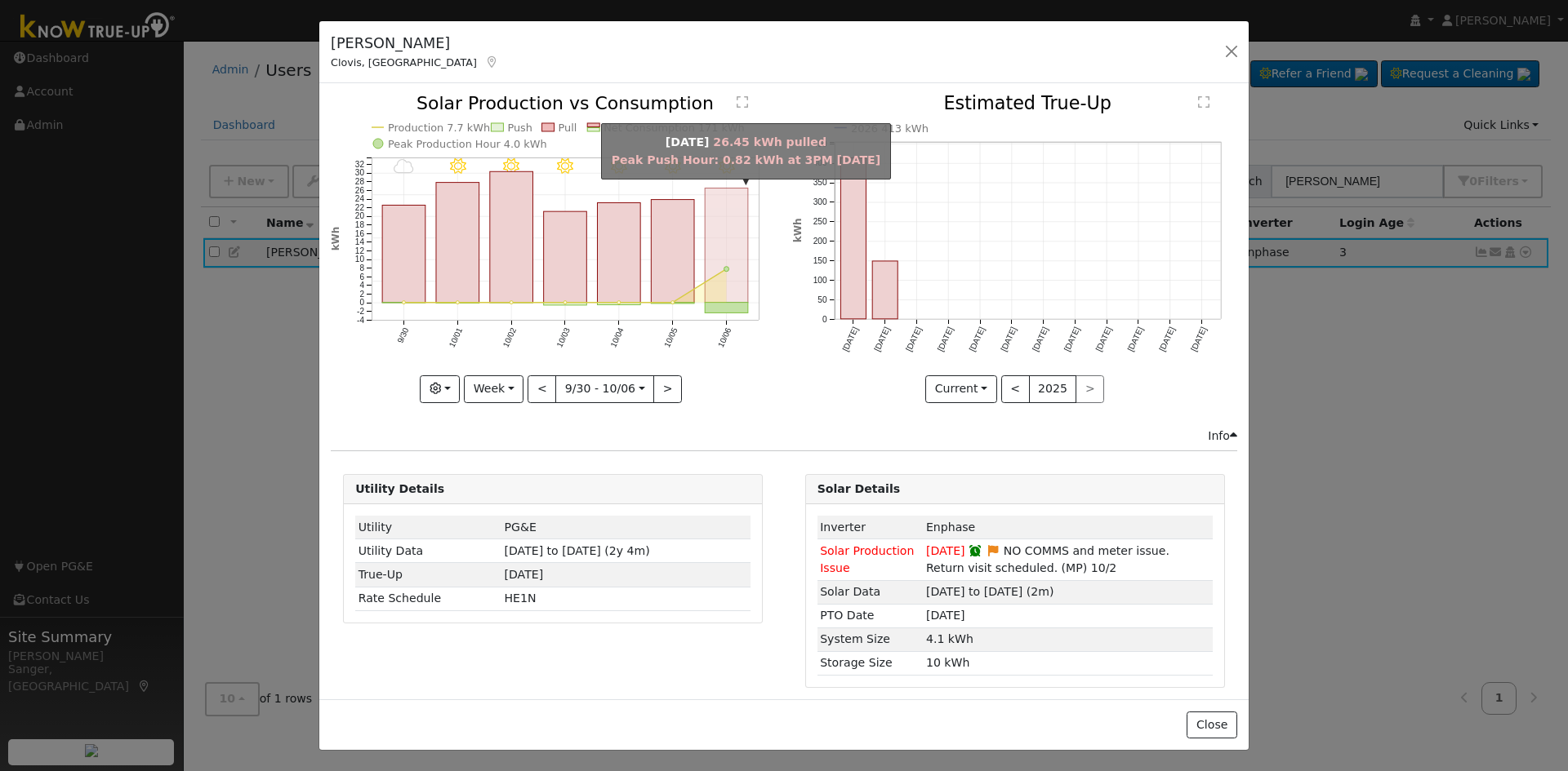
click at [716, 286] on rect "onclick=""" at bounding box center [727, 246] width 44 height 114
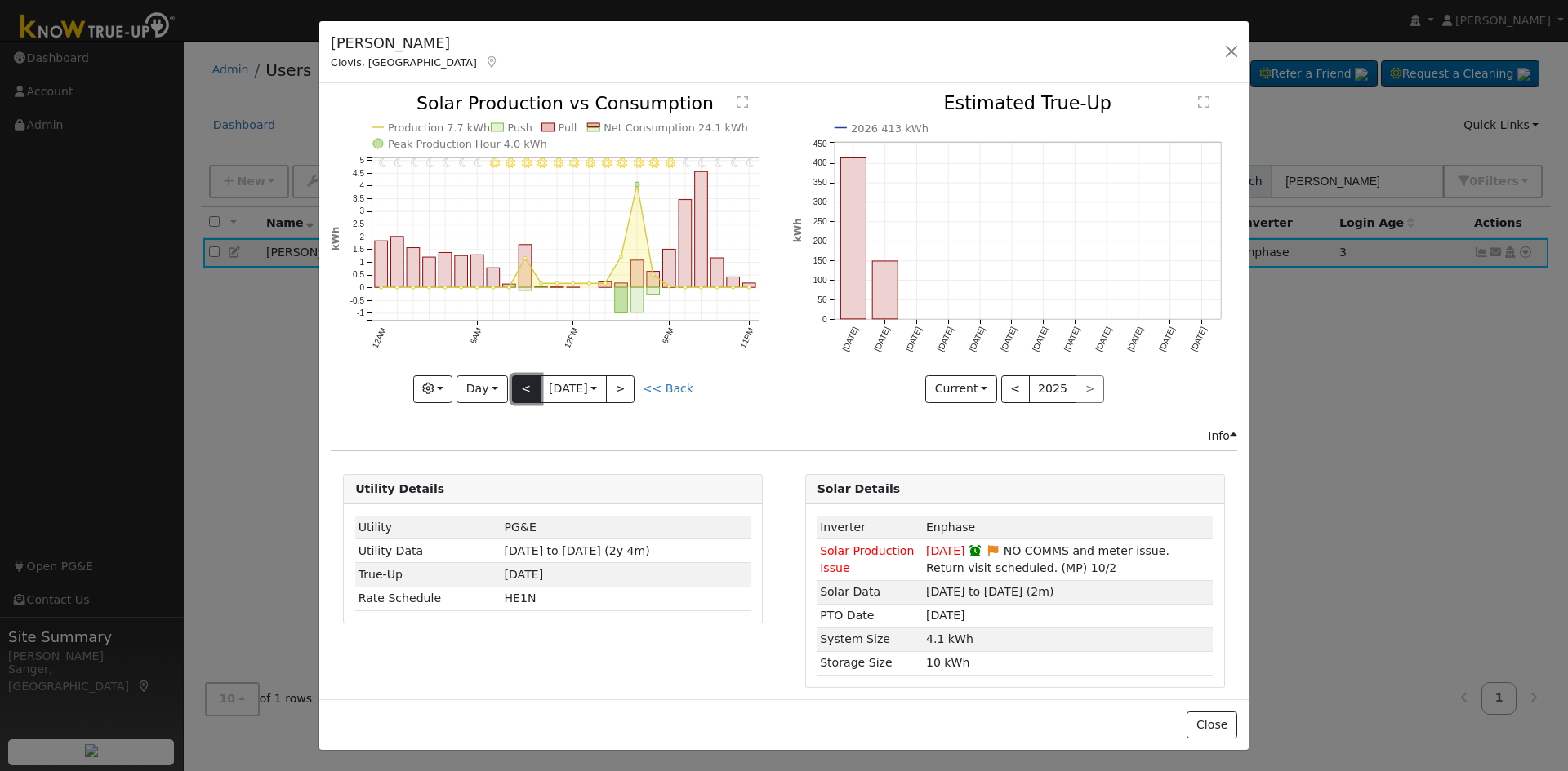
click at [519, 386] on button "<" at bounding box center [526, 390] width 29 height 28
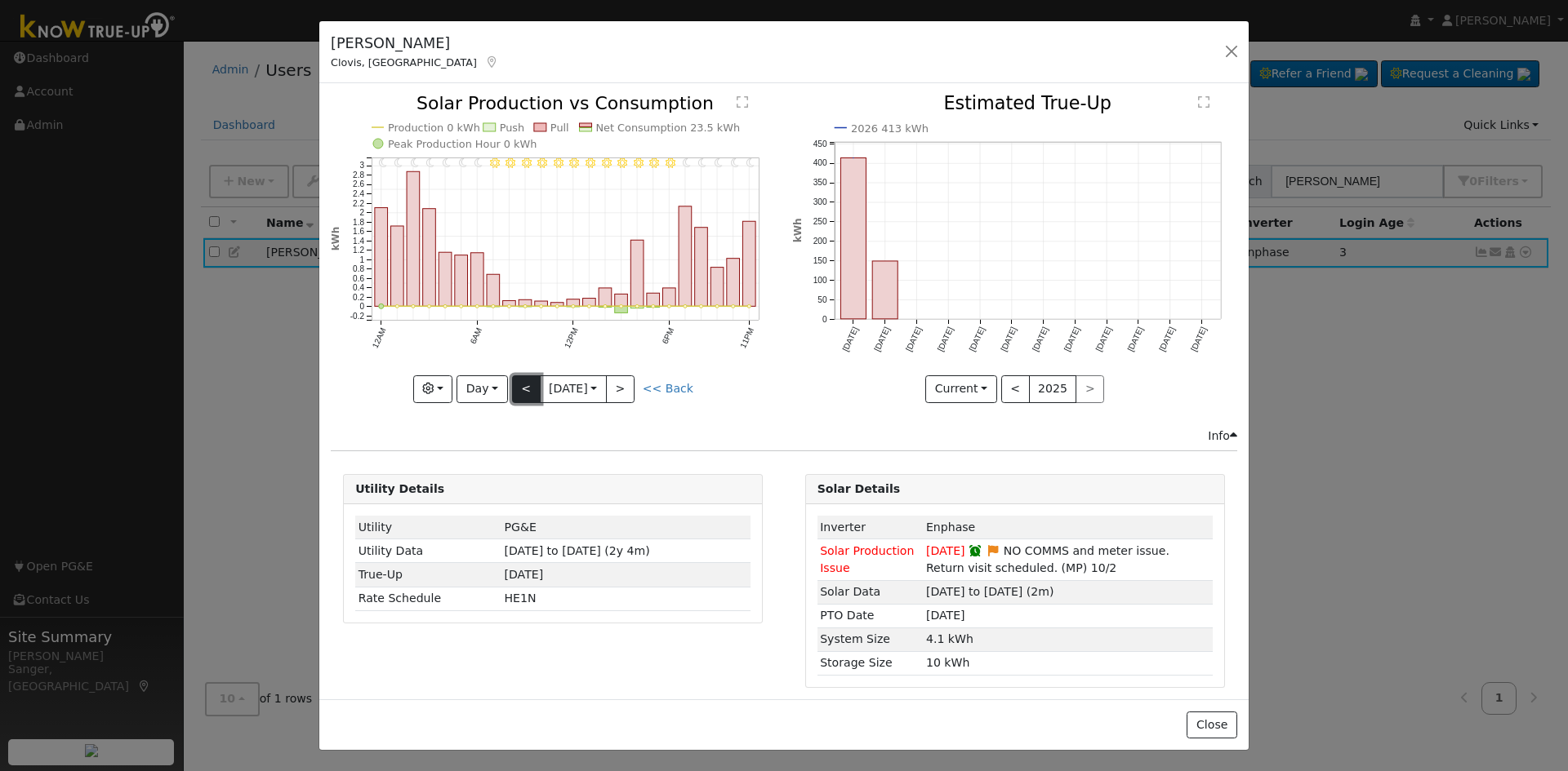
click at [519, 386] on button "<" at bounding box center [526, 390] width 29 height 28
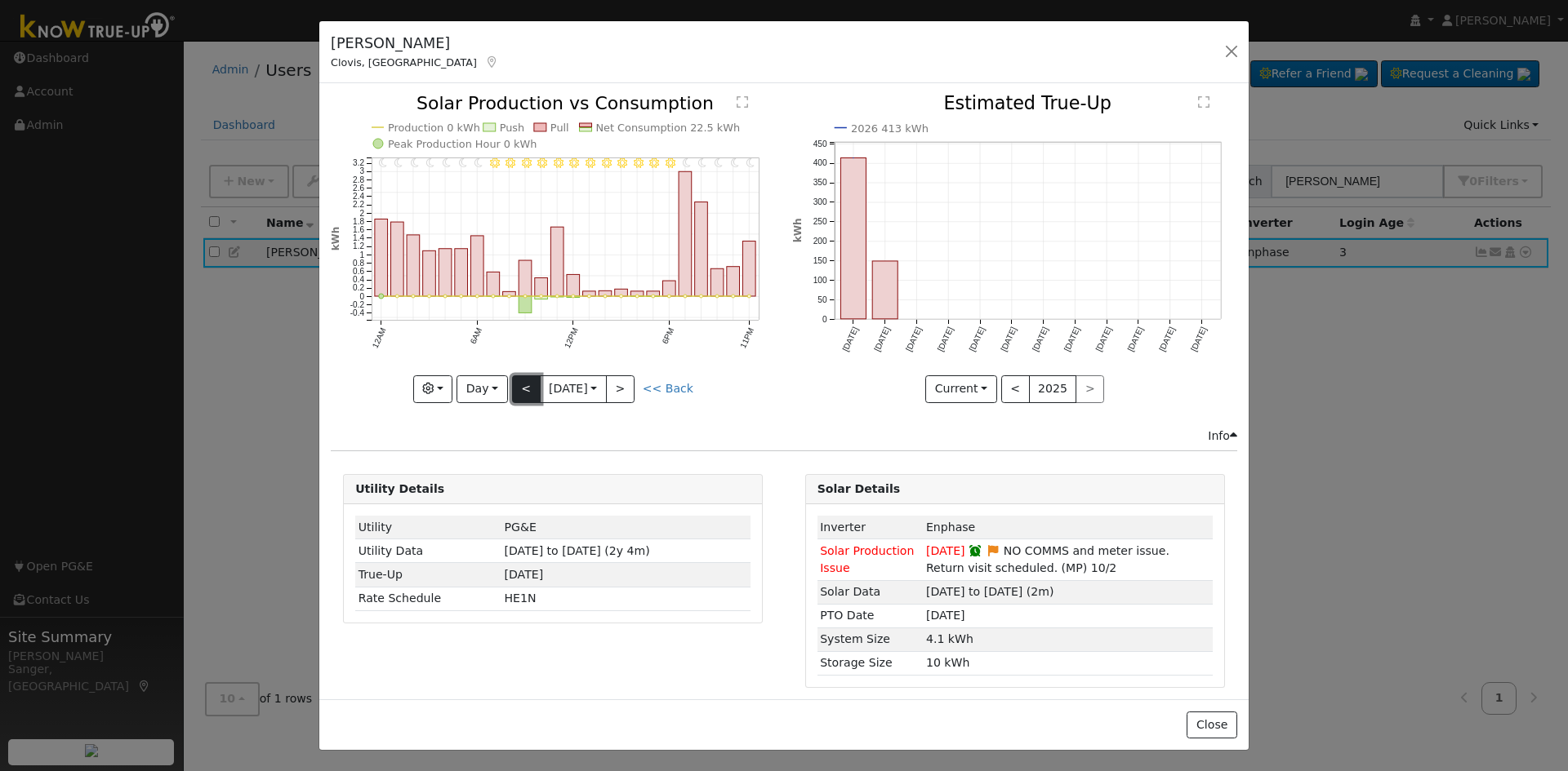
click at [519, 386] on button "<" at bounding box center [526, 390] width 29 height 28
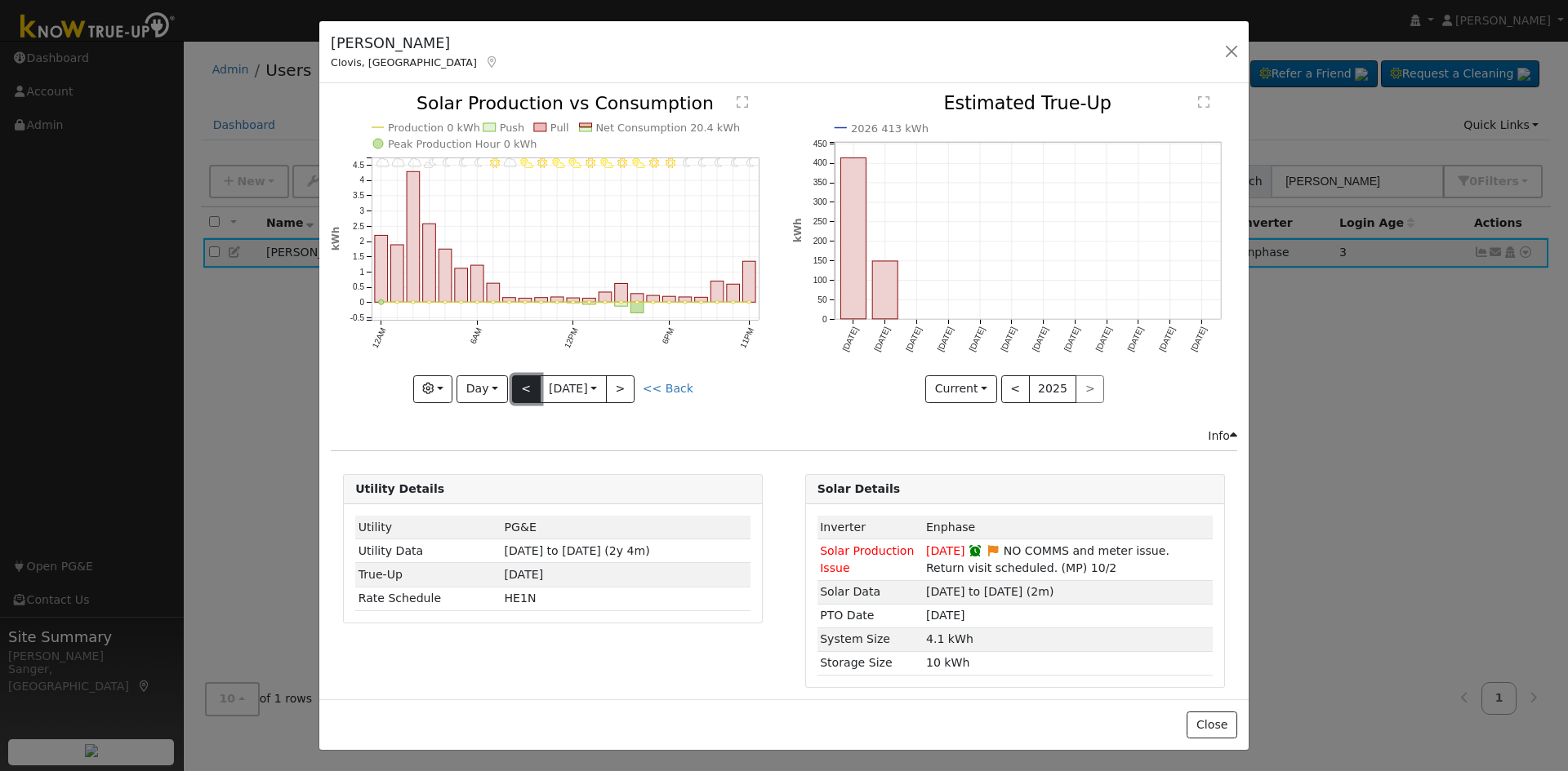
click at [519, 386] on button "<" at bounding box center [526, 390] width 29 height 28
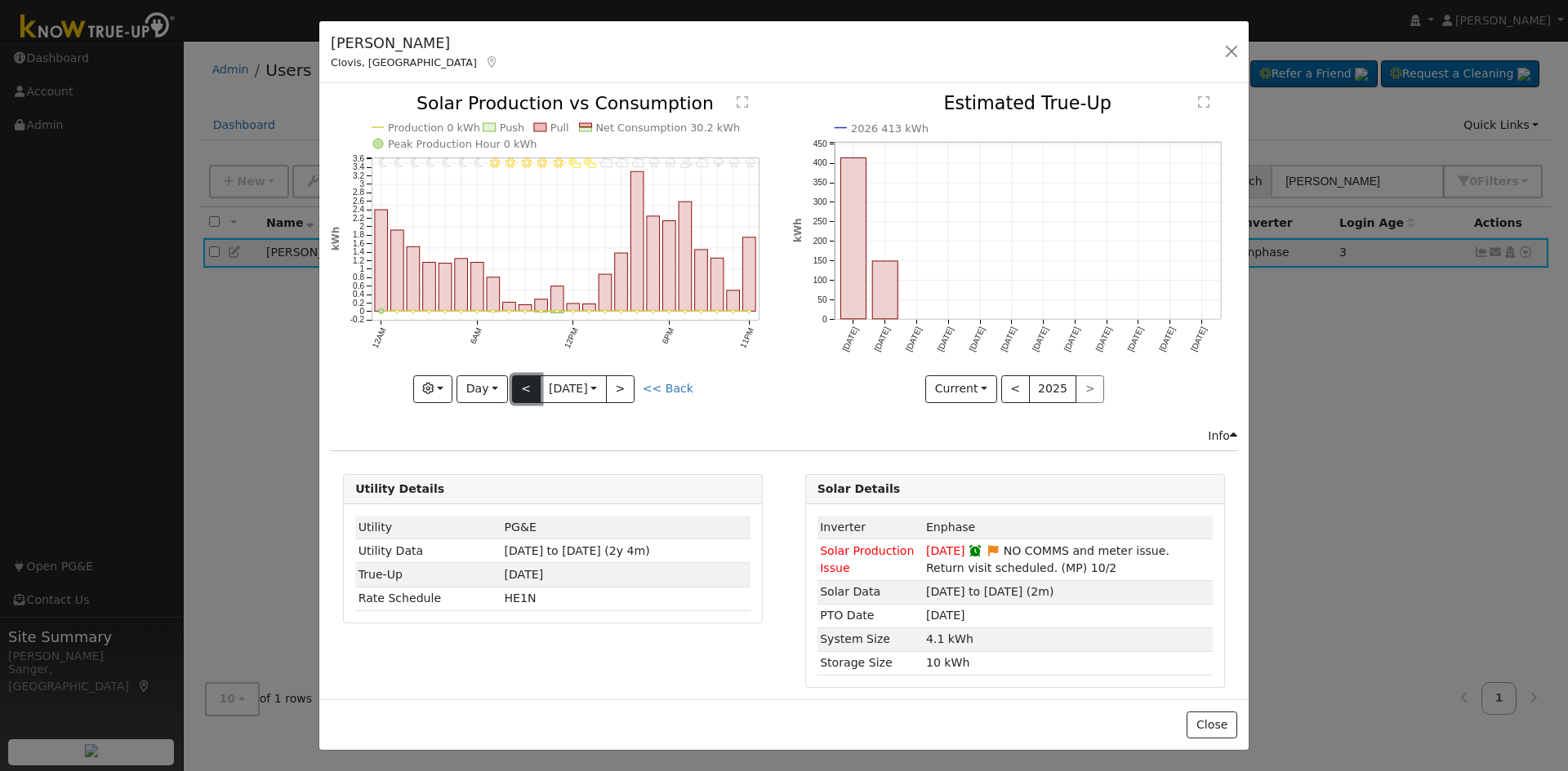
click at [519, 386] on button "<" at bounding box center [526, 390] width 29 height 28
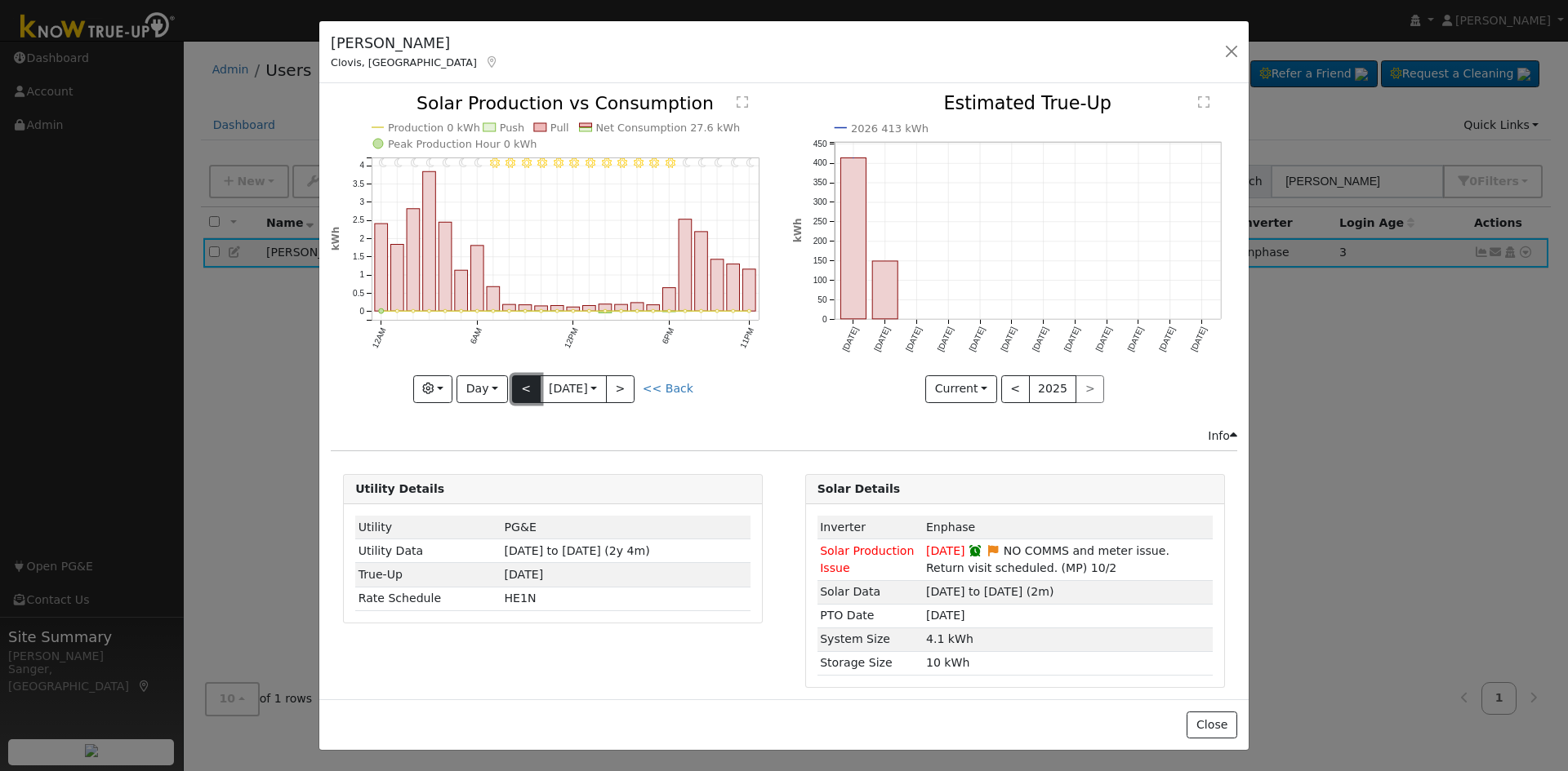
click at [519, 386] on button "<" at bounding box center [526, 390] width 29 height 28
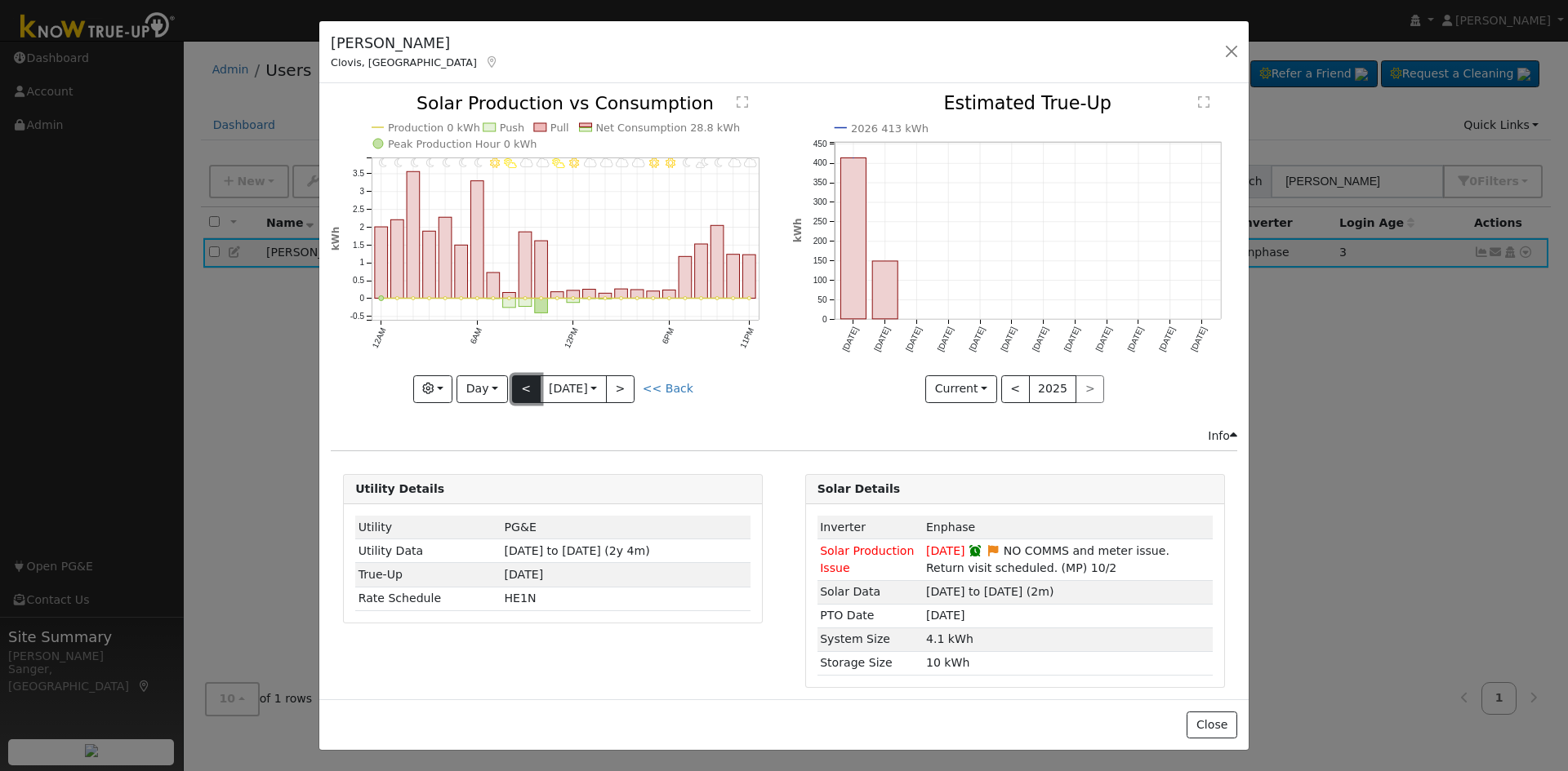
click at [519, 386] on button "<" at bounding box center [526, 390] width 29 height 28
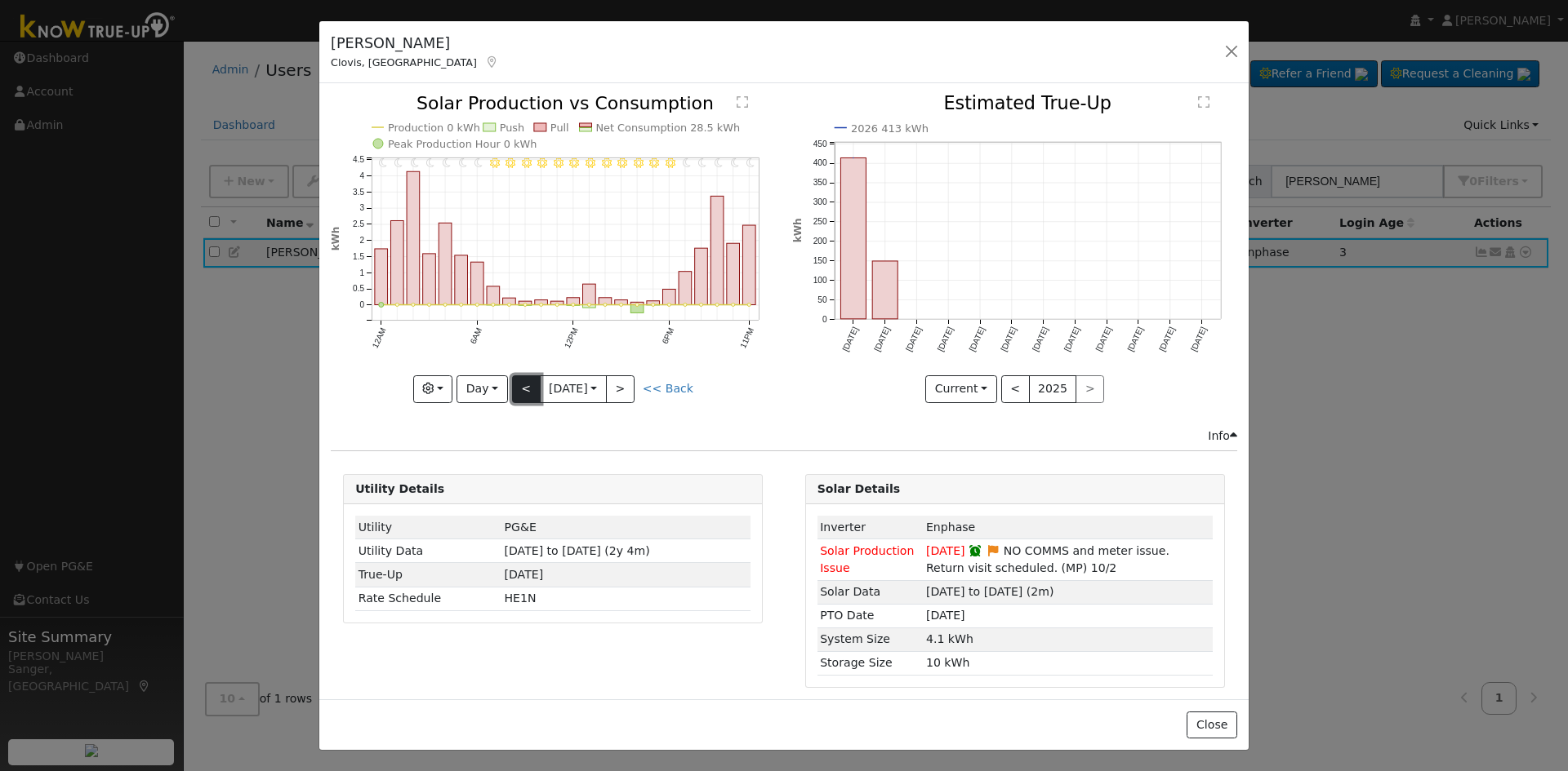
click at [519, 386] on button "<" at bounding box center [526, 390] width 29 height 28
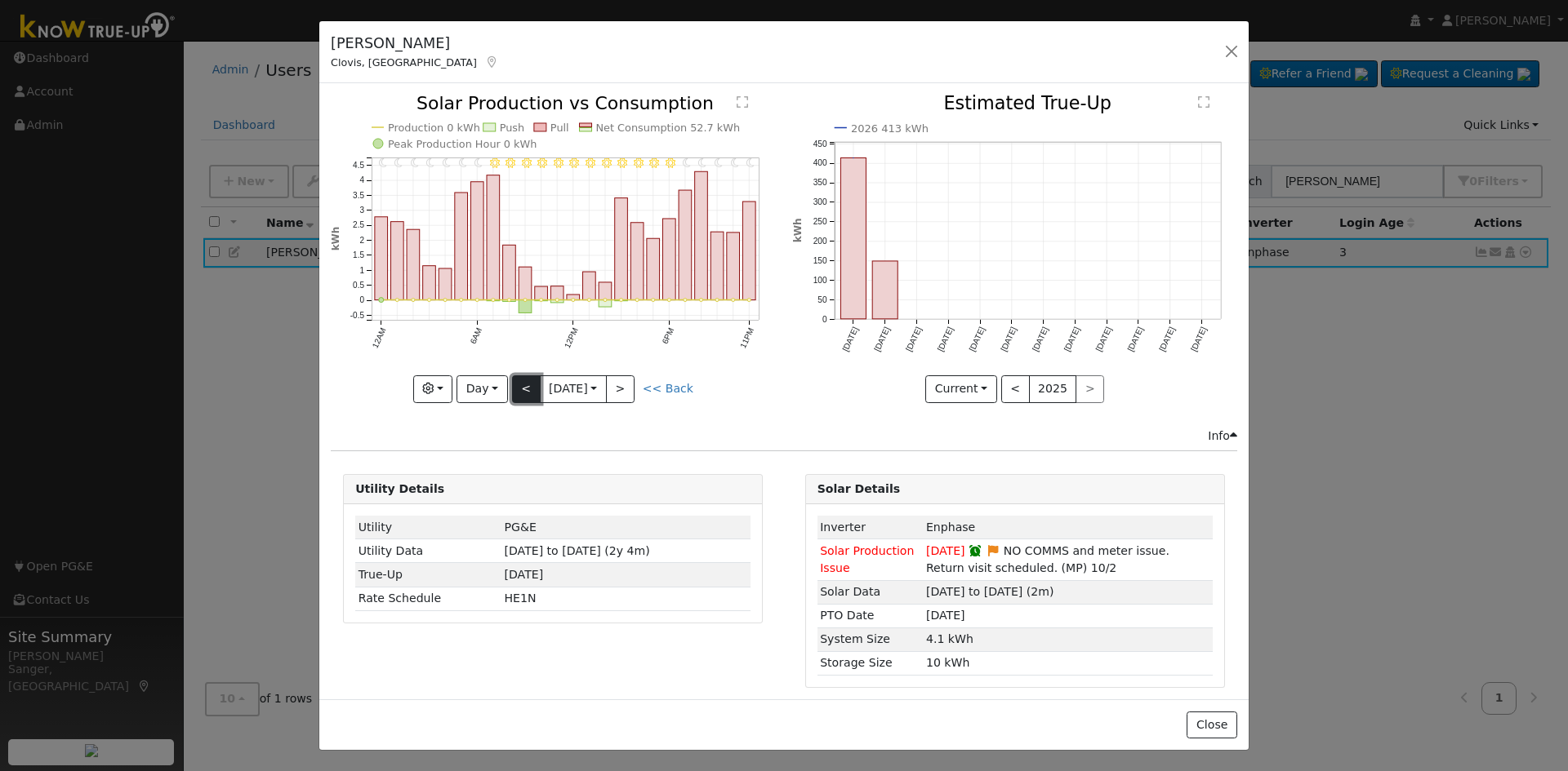
click at [519, 386] on button "<" at bounding box center [526, 390] width 29 height 28
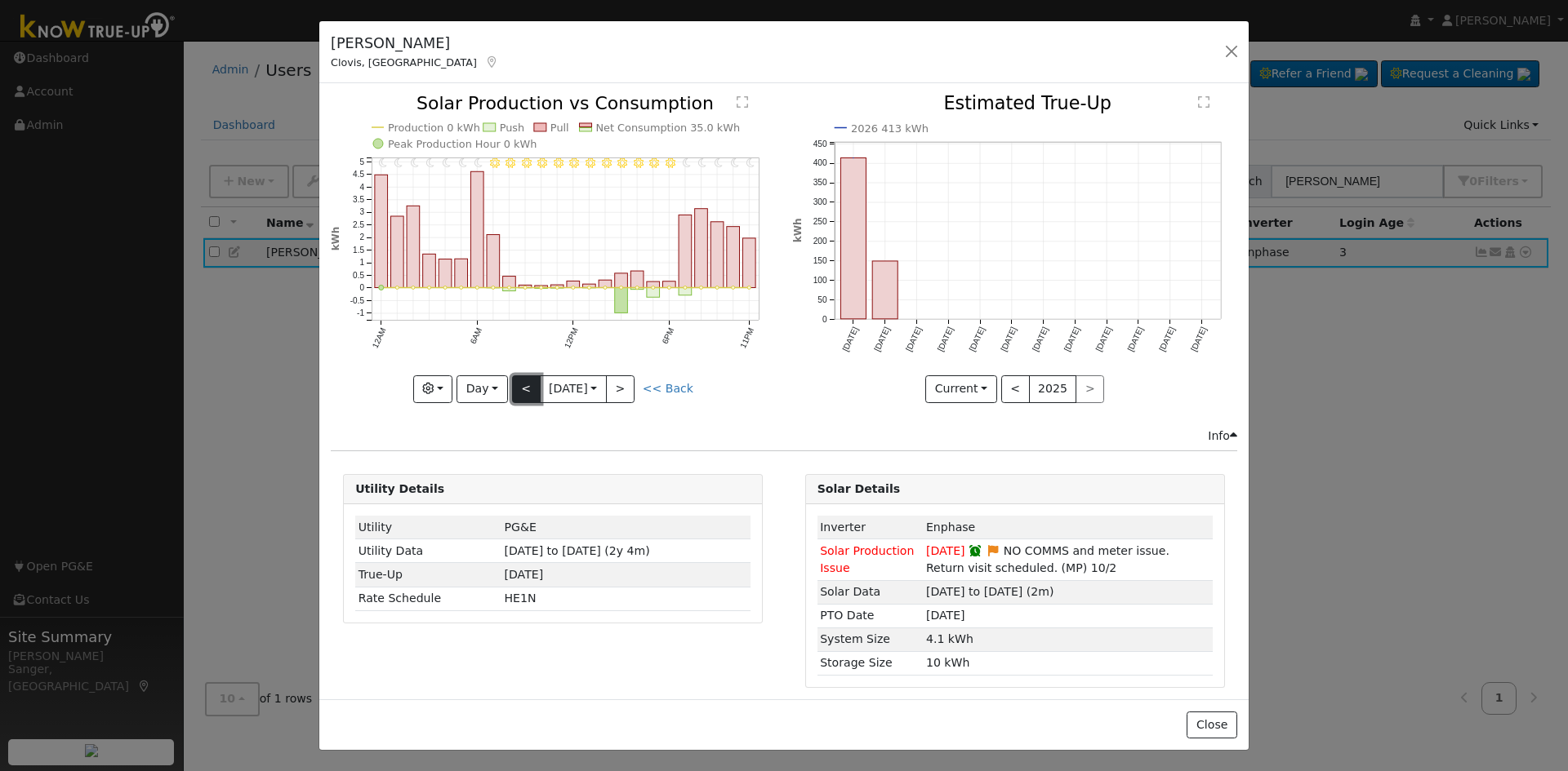
click at [519, 386] on button "<" at bounding box center [526, 390] width 29 height 28
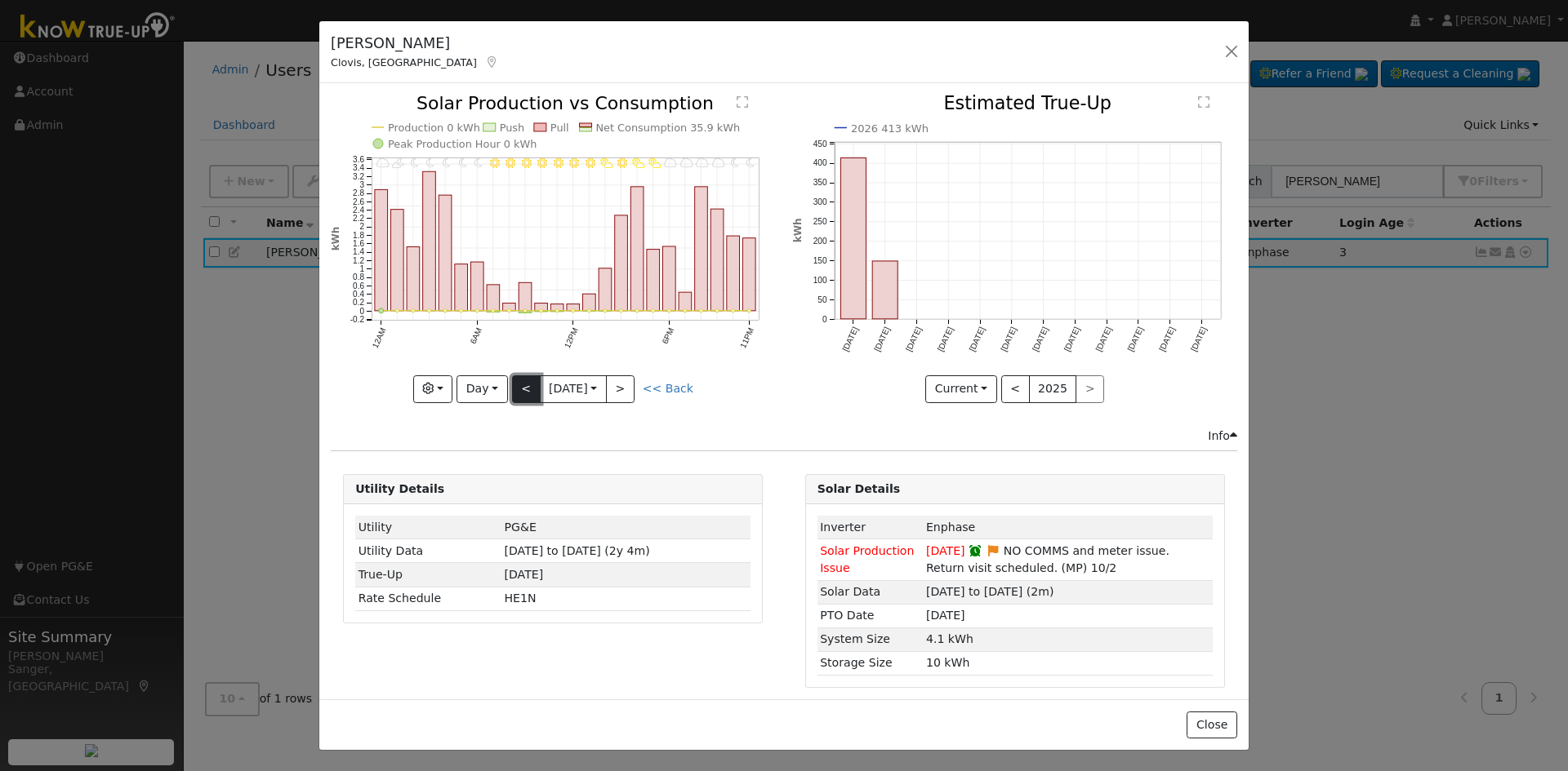
click at [519, 386] on button "<" at bounding box center [526, 390] width 29 height 28
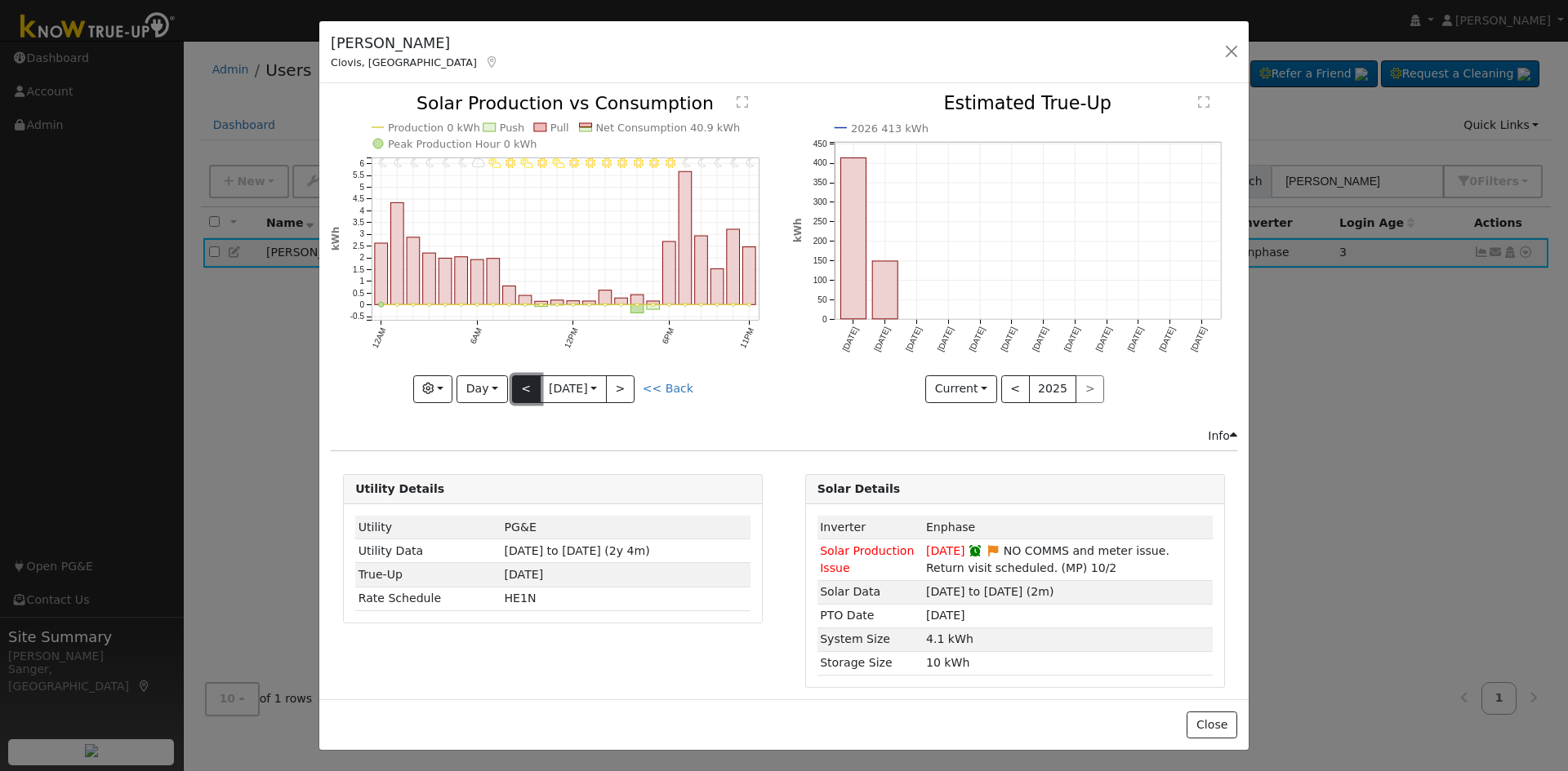
click at [519, 386] on button "<" at bounding box center [526, 390] width 29 height 28
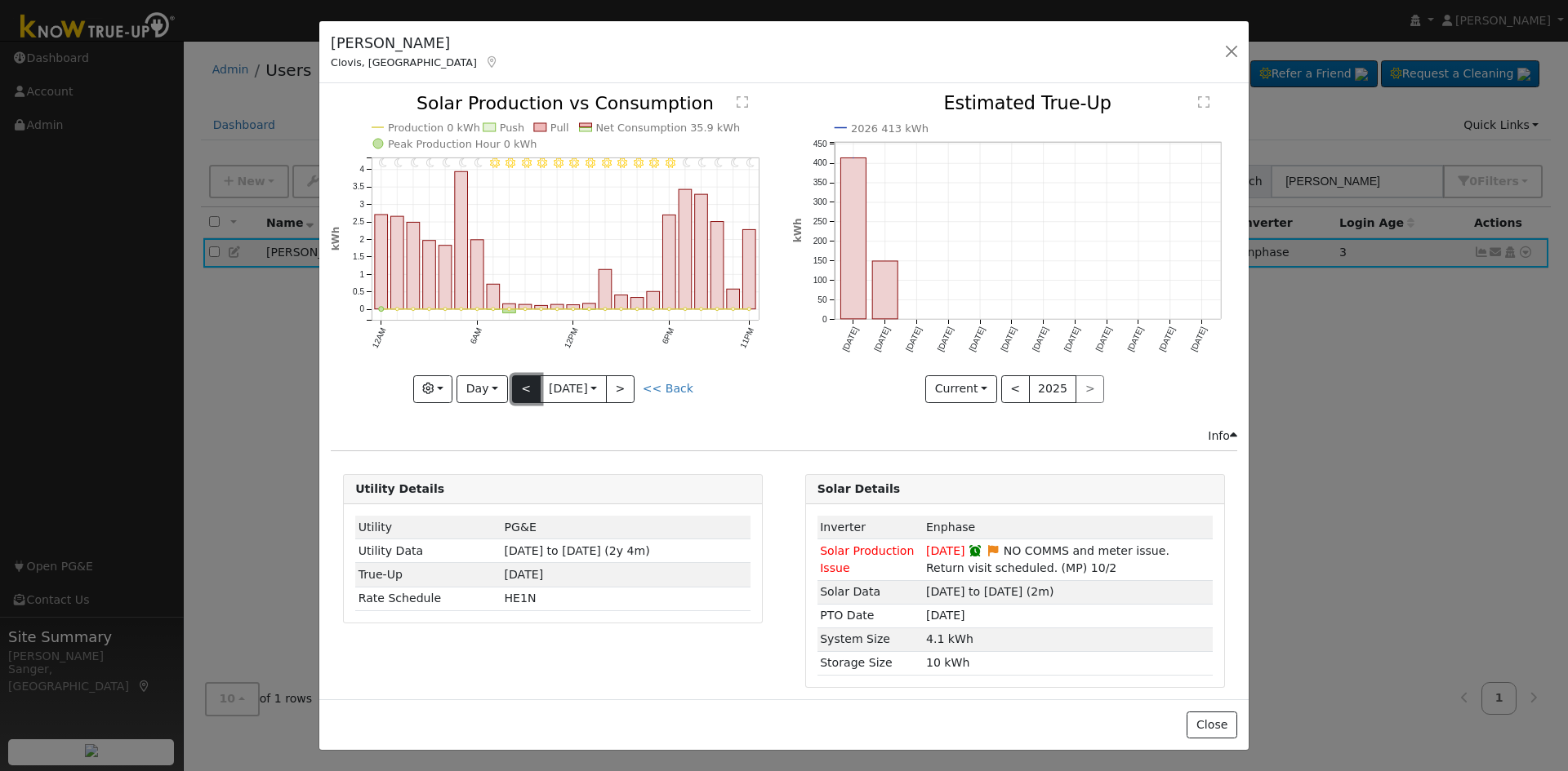
click at [513, 387] on button "<" at bounding box center [526, 390] width 29 height 28
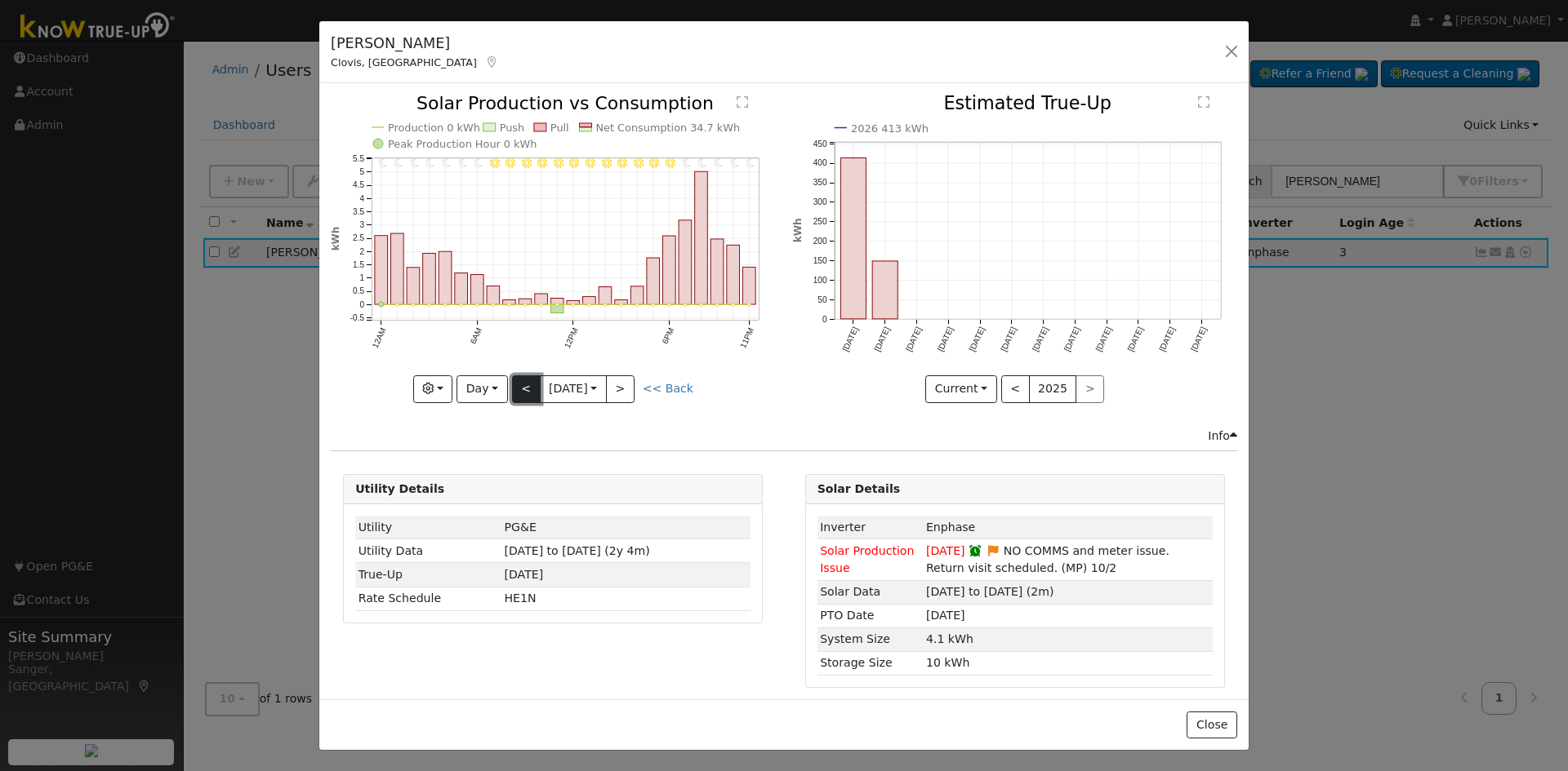
click at [513, 387] on button "<" at bounding box center [526, 390] width 29 height 28
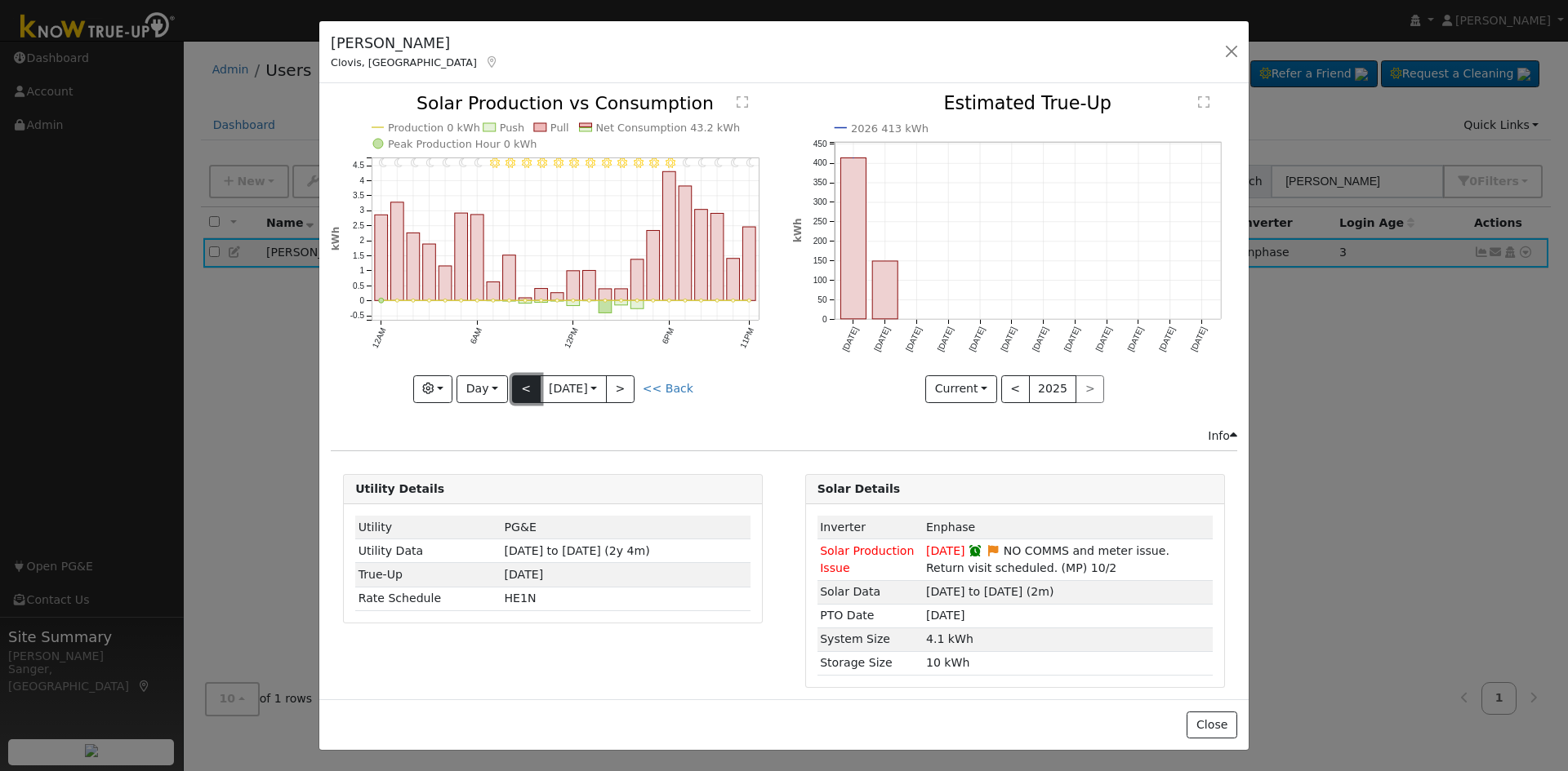
click at [513, 387] on button "<" at bounding box center [526, 390] width 29 height 28
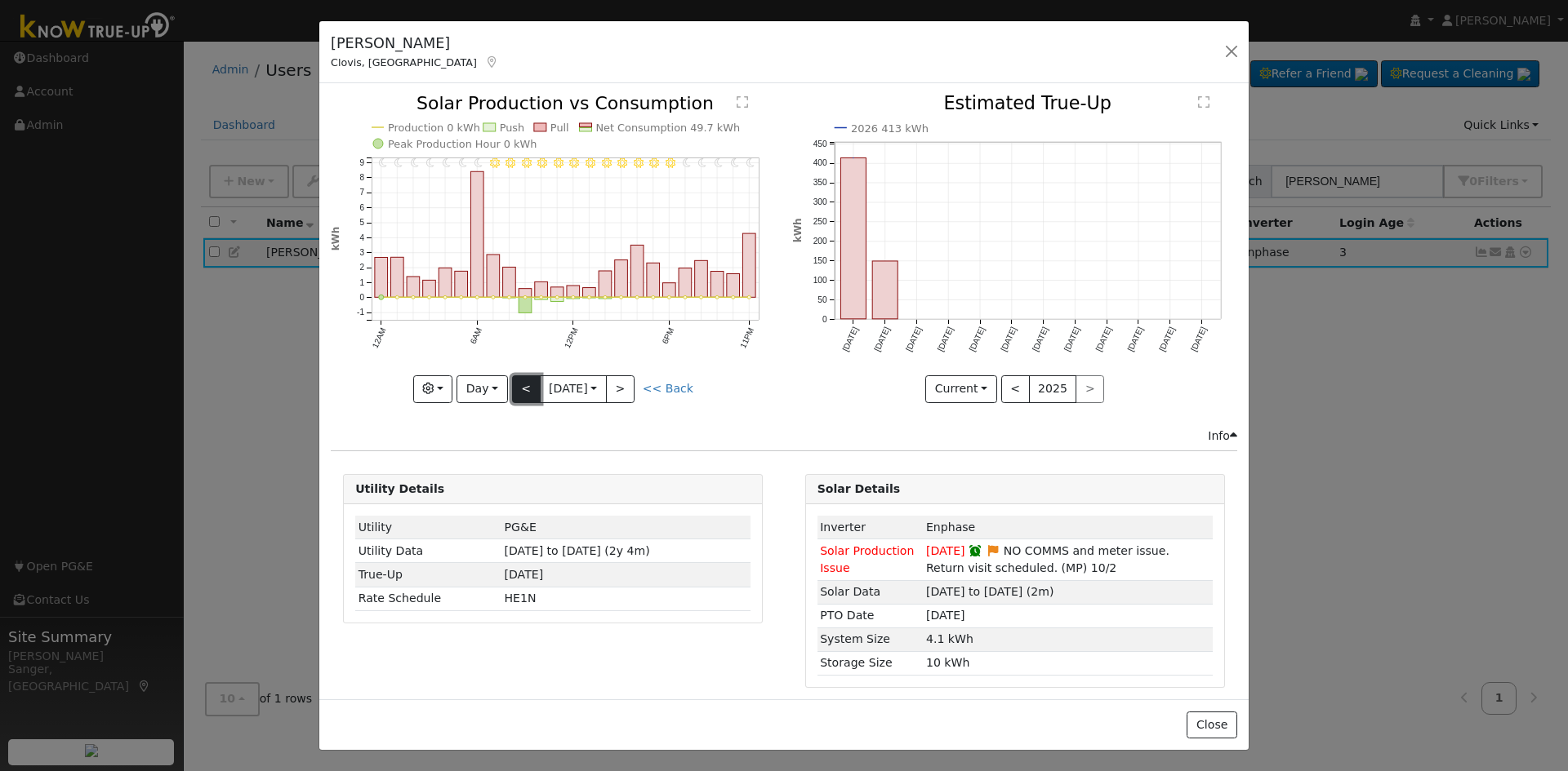
click at [513, 387] on button "<" at bounding box center [526, 390] width 29 height 28
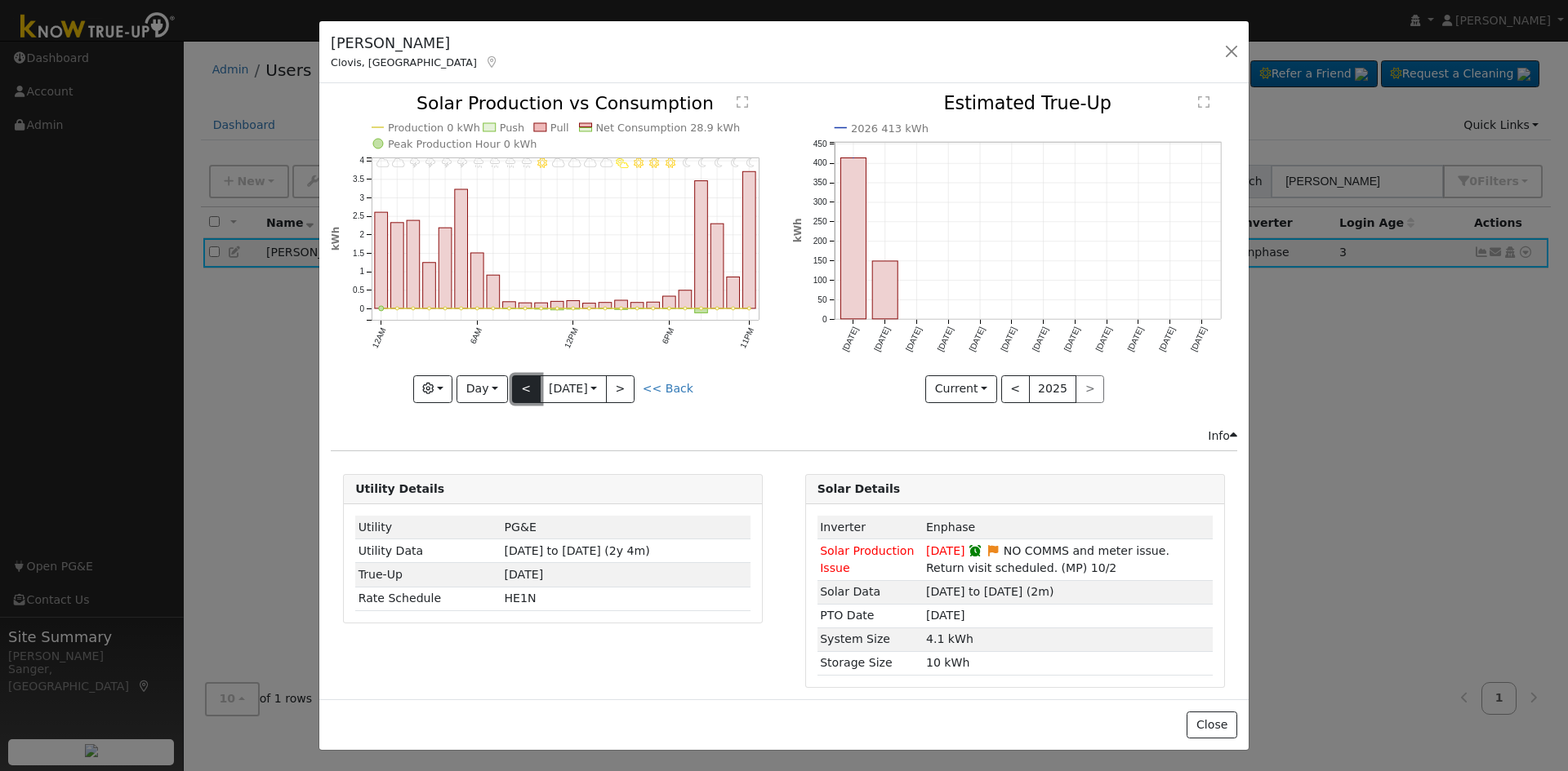
click at [513, 387] on button "<" at bounding box center [526, 390] width 29 height 28
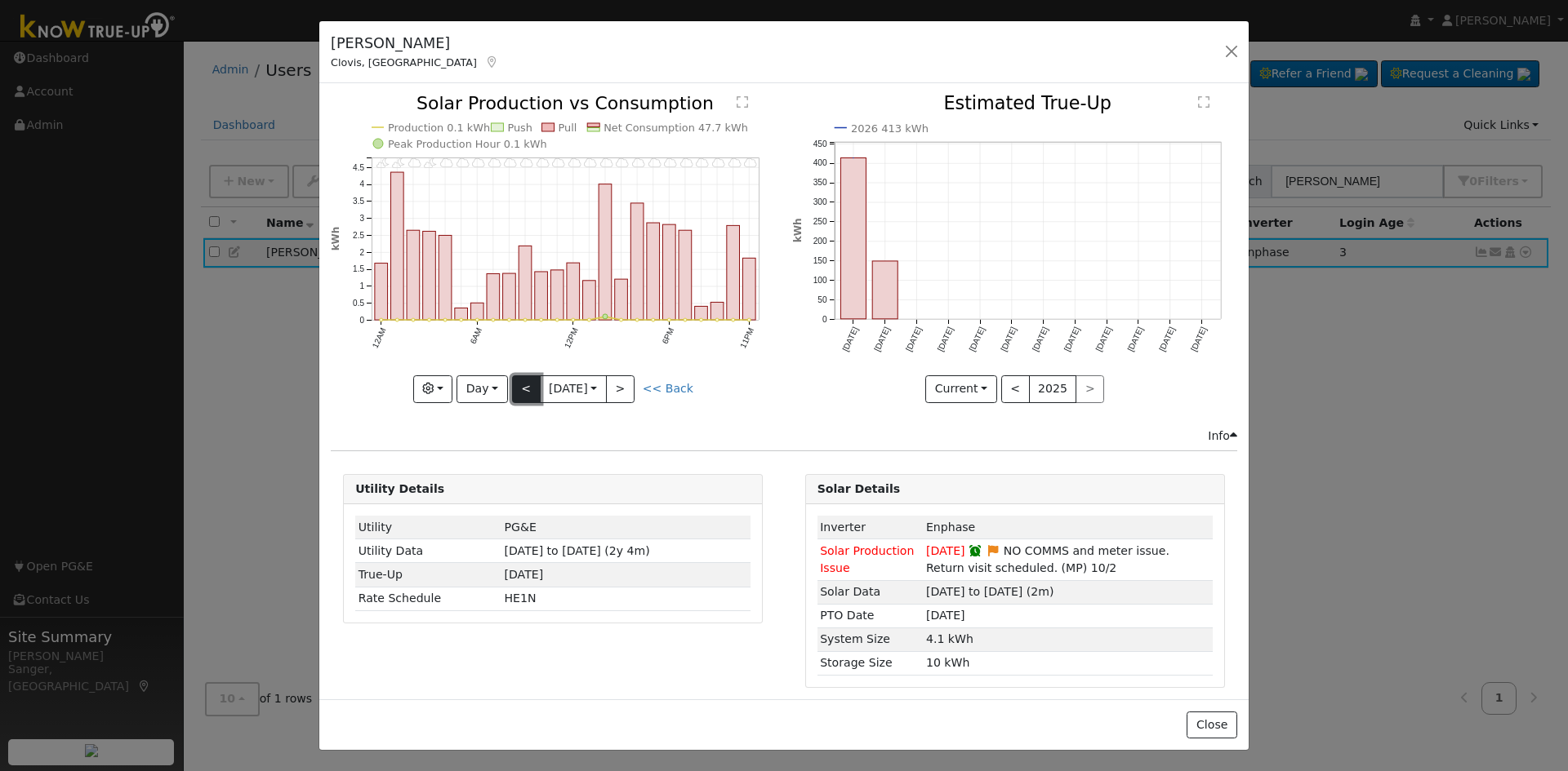
click at [513, 387] on button "<" at bounding box center [526, 390] width 29 height 28
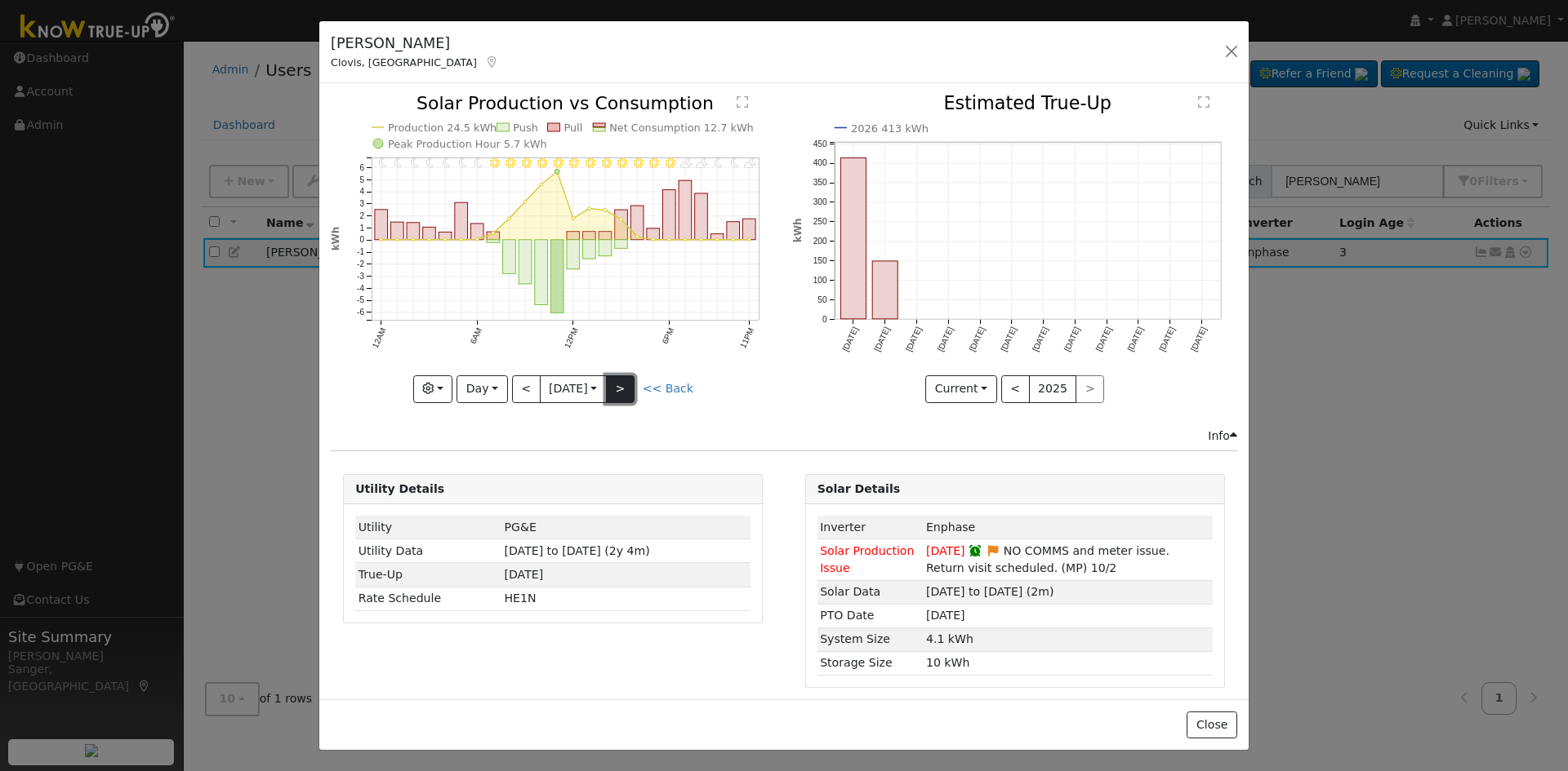
click at [623, 384] on button ">" at bounding box center [620, 390] width 29 height 28
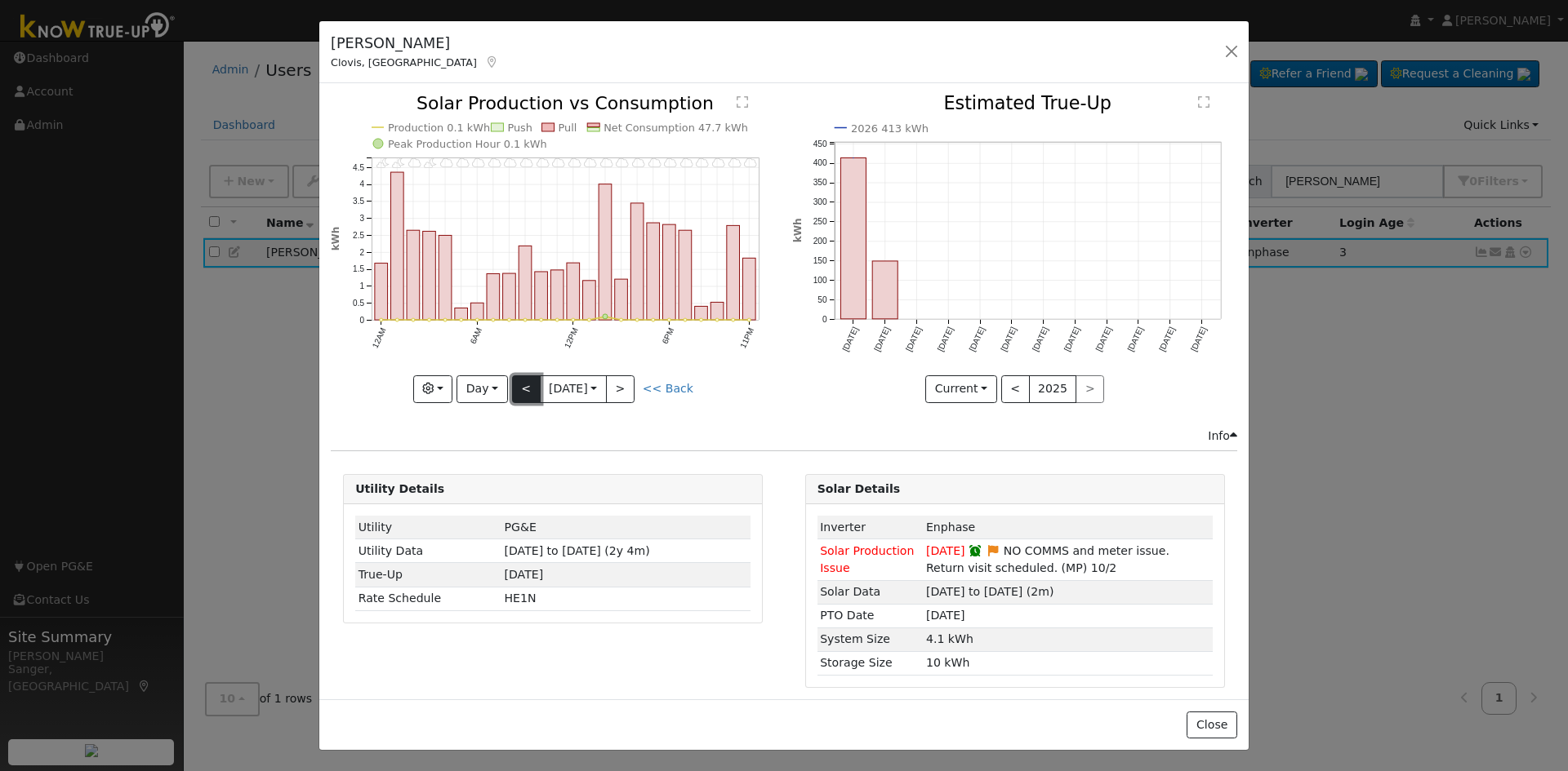
click at [527, 384] on button "<" at bounding box center [526, 390] width 29 height 28
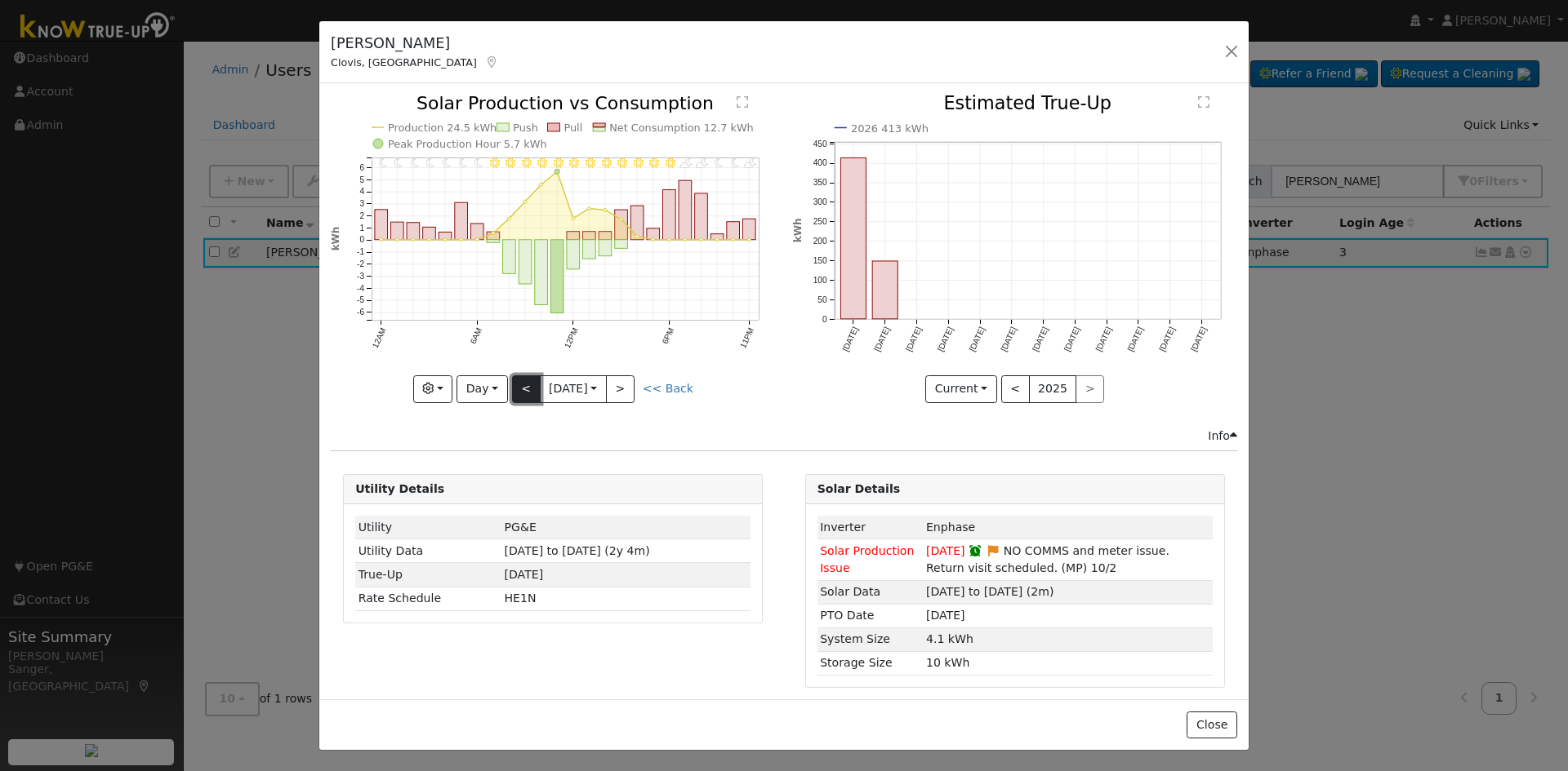
click at [527, 384] on button "<" at bounding box center [526, 390] width 29 height 28
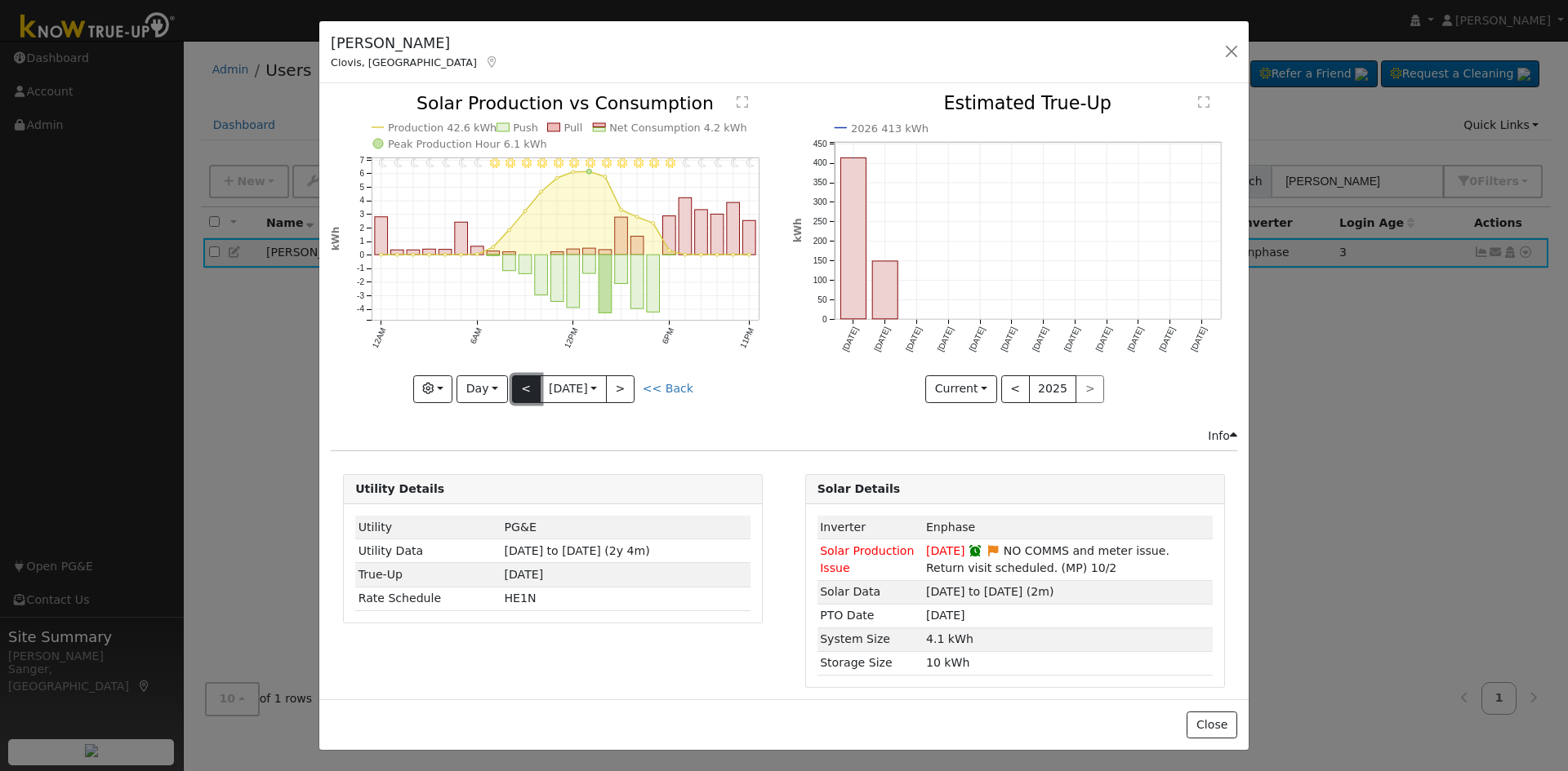
click at [527, 384] on button "<" at bounding box center [526, 390] width 29 height 28
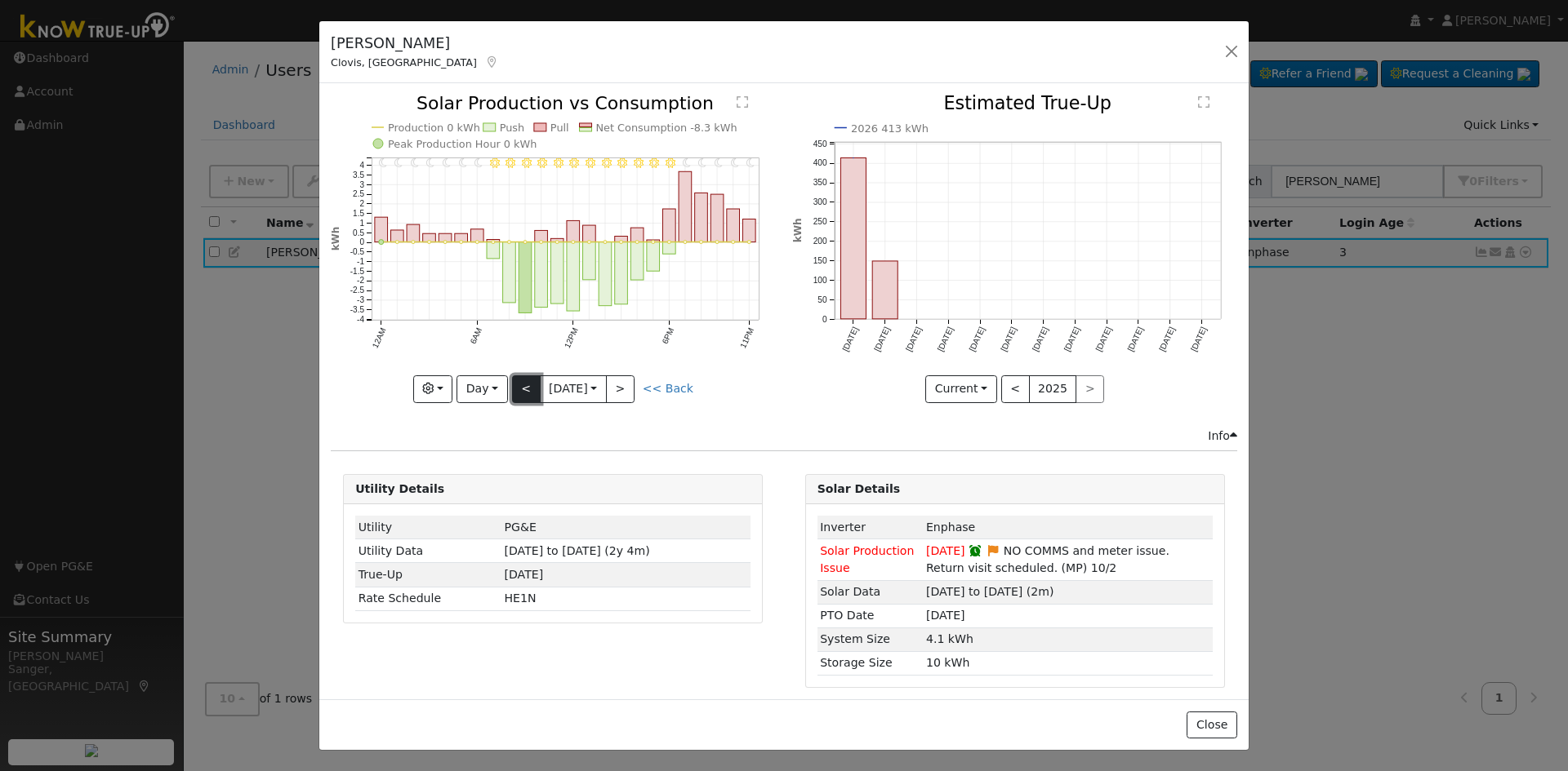
click at [527, 384] on button "<" at bounding box center [526, 390] width 29 height 28
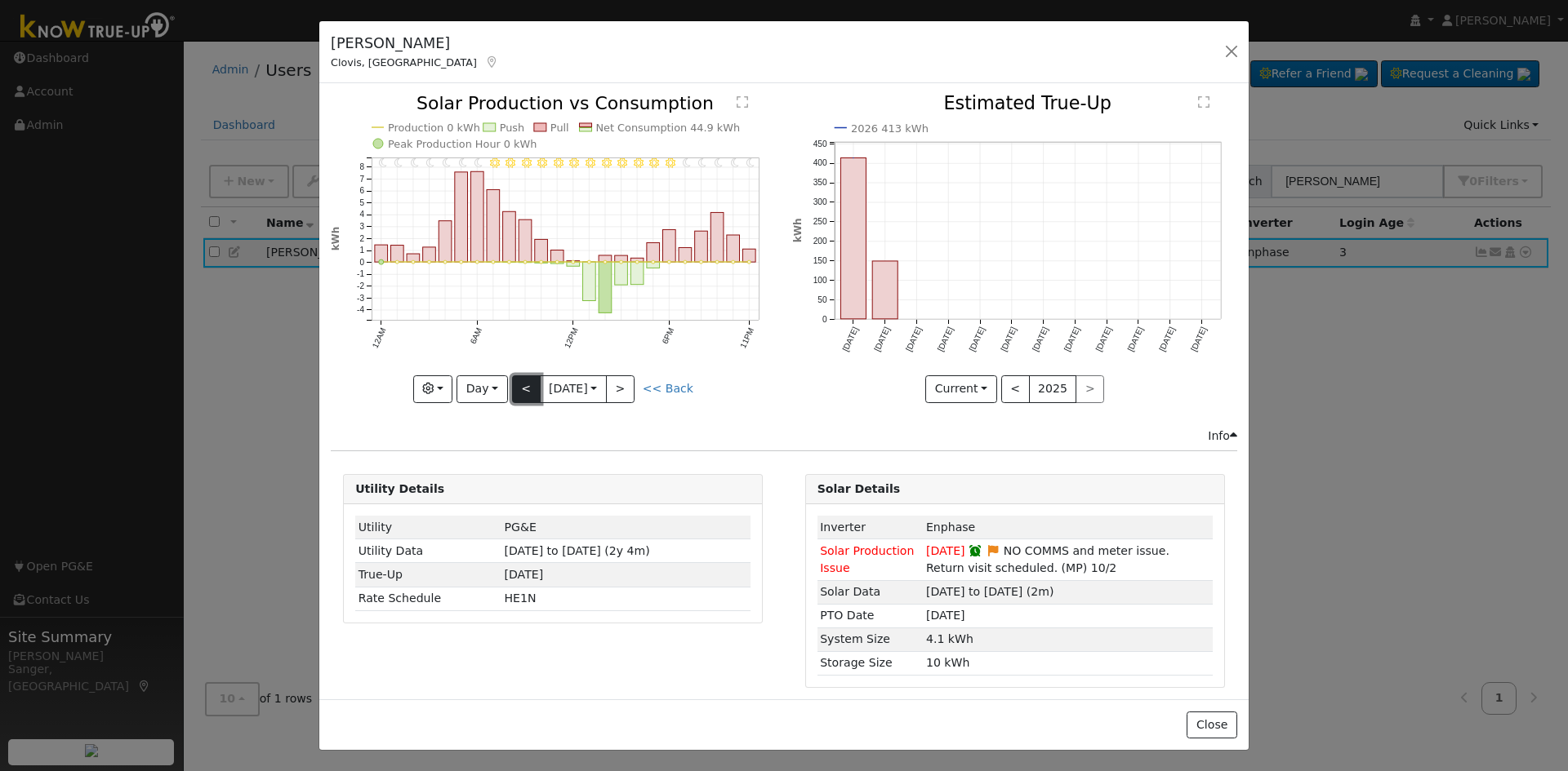
click at [527, 384] on button "<" at bounding box center [526, 390] width 29 height 28
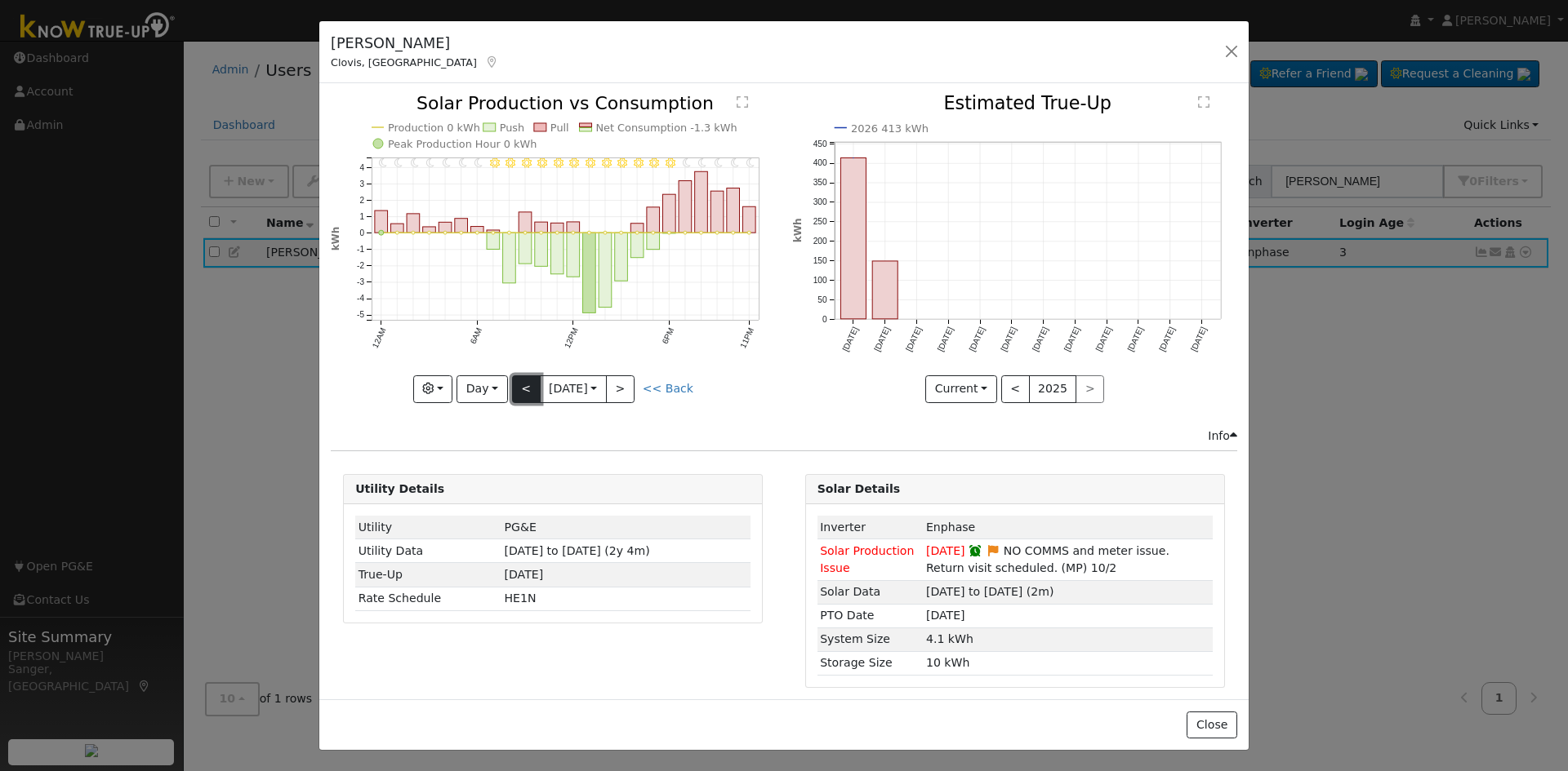
click at [525, 382] on button "<" at bounding box center [526, 390] width 29 height 28
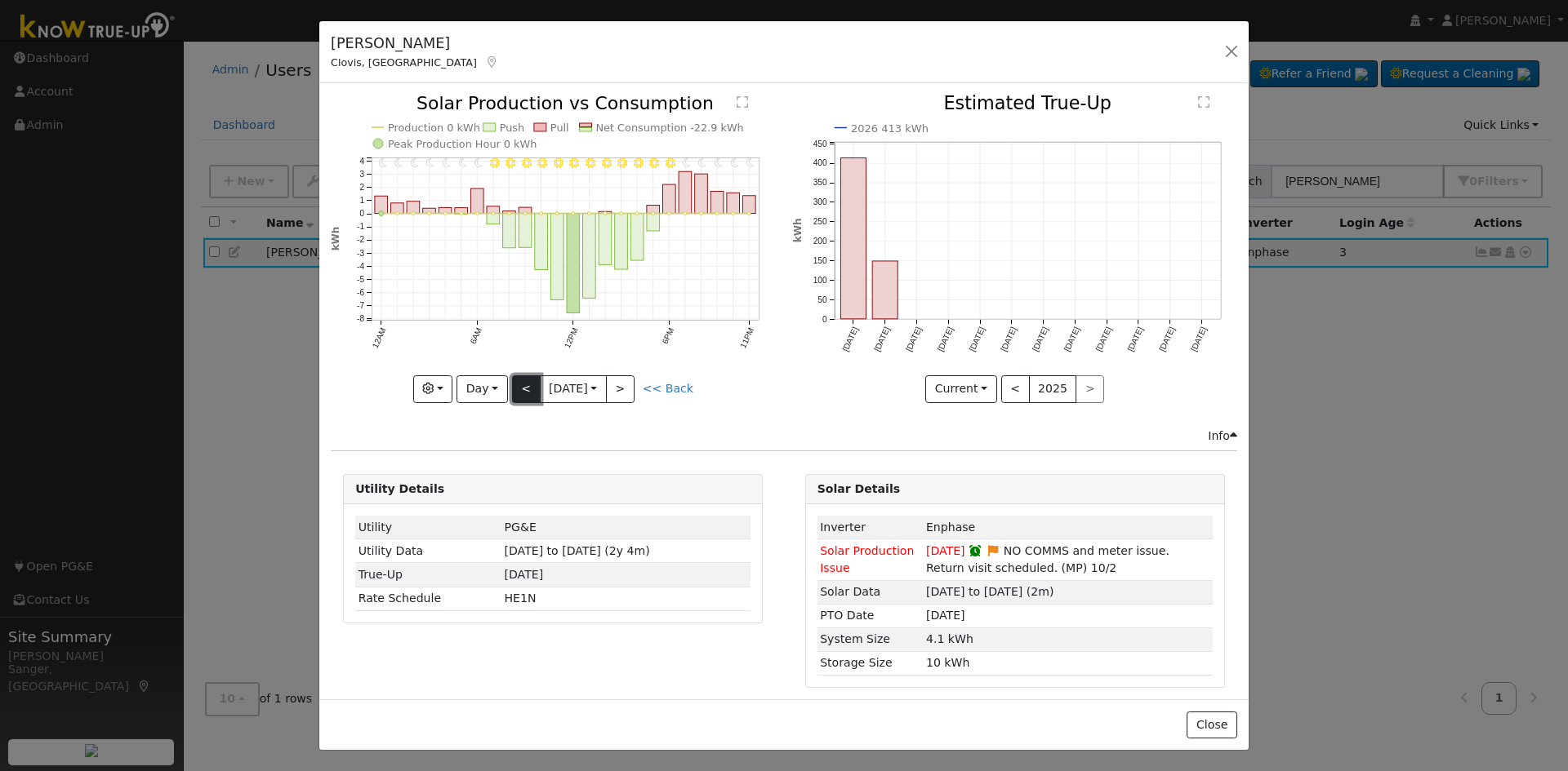
click at [525, 382] on button "<" at bounding box center [526, 390] width 29 height 28
type input "[DATE]"
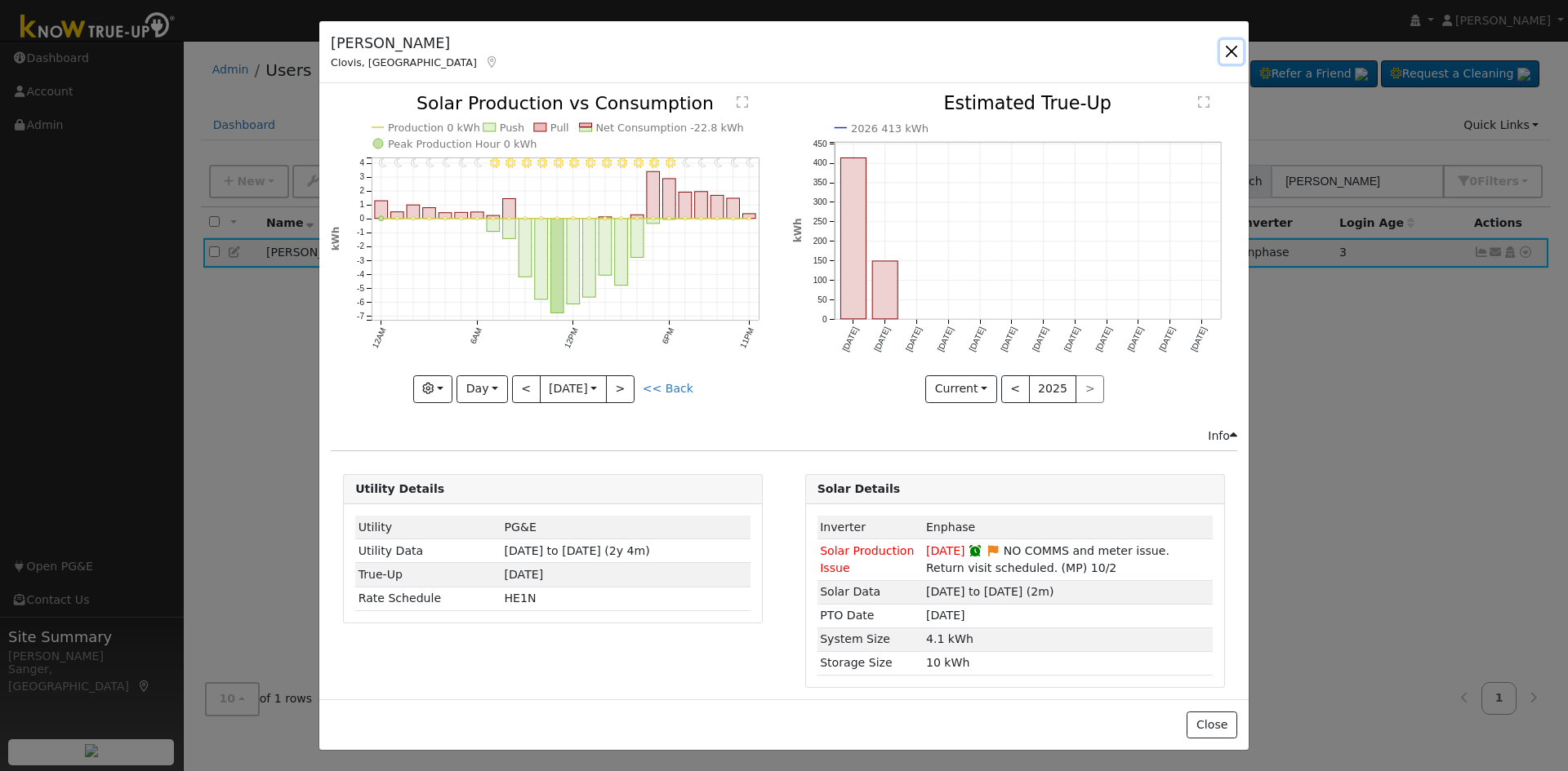
click at [1230, 47] on button "button" at bounding box center [1231, 51] width 23 height 23
